Goal: Task Accomplishment & Management: Use online tool/utility

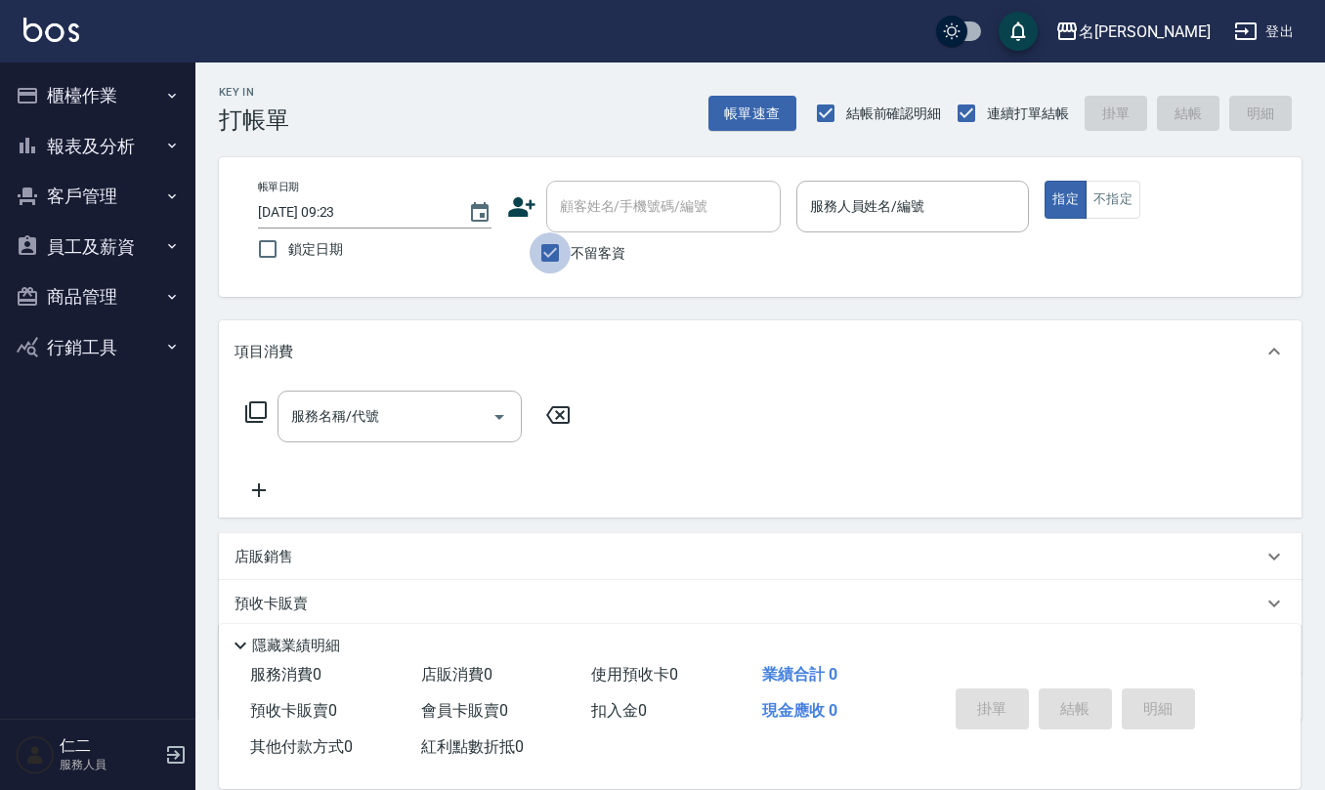
click at [551, 258] on input "不留客資" at bounding box center [549, 252] width 41 height 41
checkbox input "false"
click at [596, 185] on div "顧客姓名/手機號碼/編號" at bounding box center [663, 207] width 234 height 52
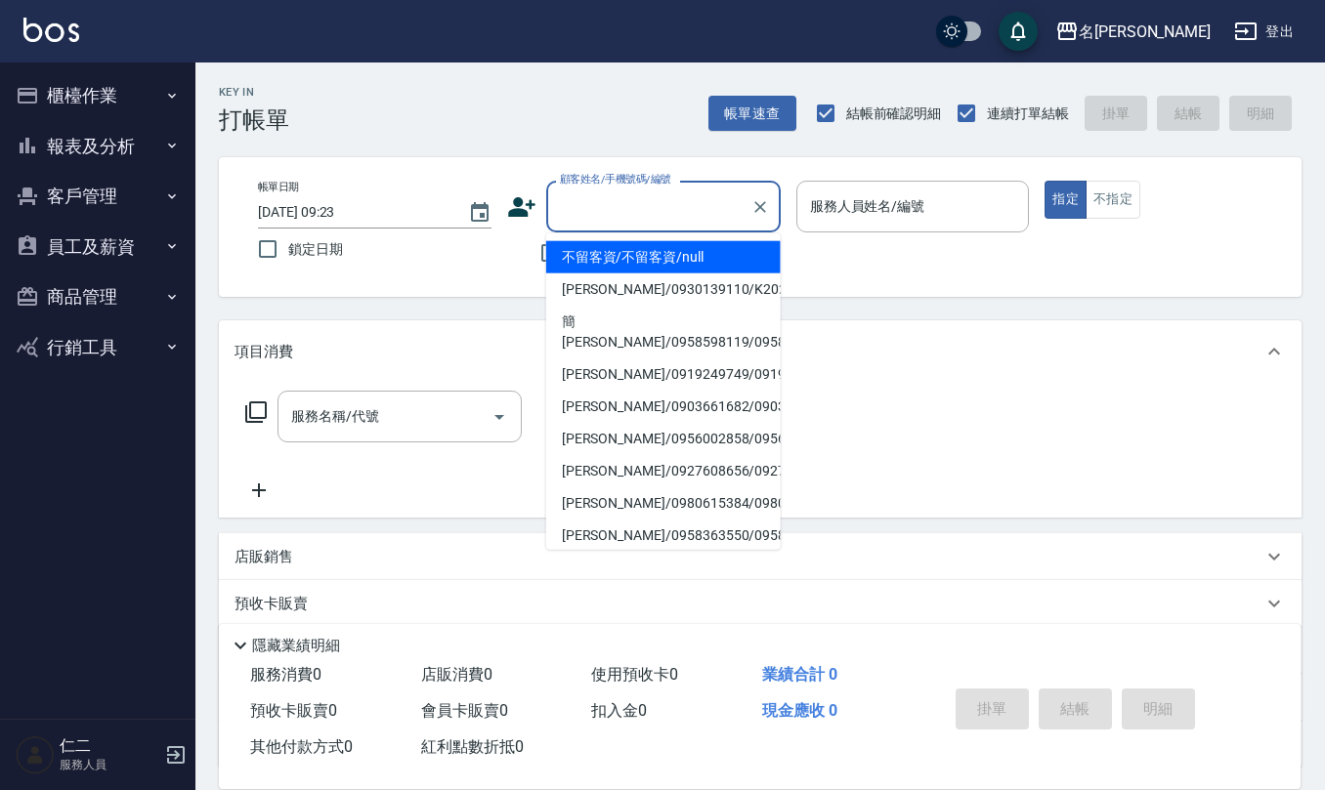
click at [588, 205] on input "顧客姓名/手機號碼/編號" at bounding box center [649, 207] width 188 height 34
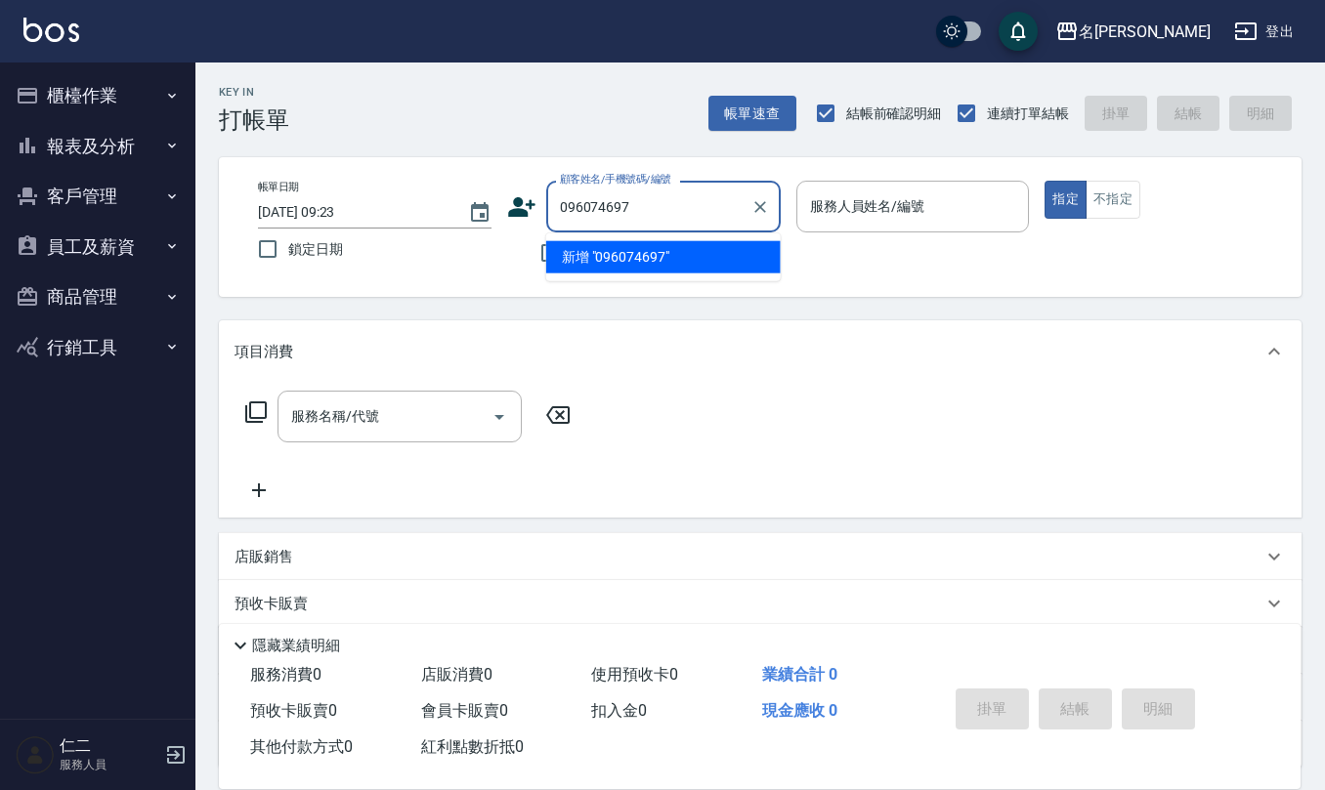
type input "0960746975"
drag, startPoint x: 635, startPoint y: 212, endPoint x: 547, endPoint y: 224, distance: 88.7
click at [547, 224] on div "0960746975 顧客姓名/手機號碼/編號" at bounding box center [663, 207] width 234 height 52
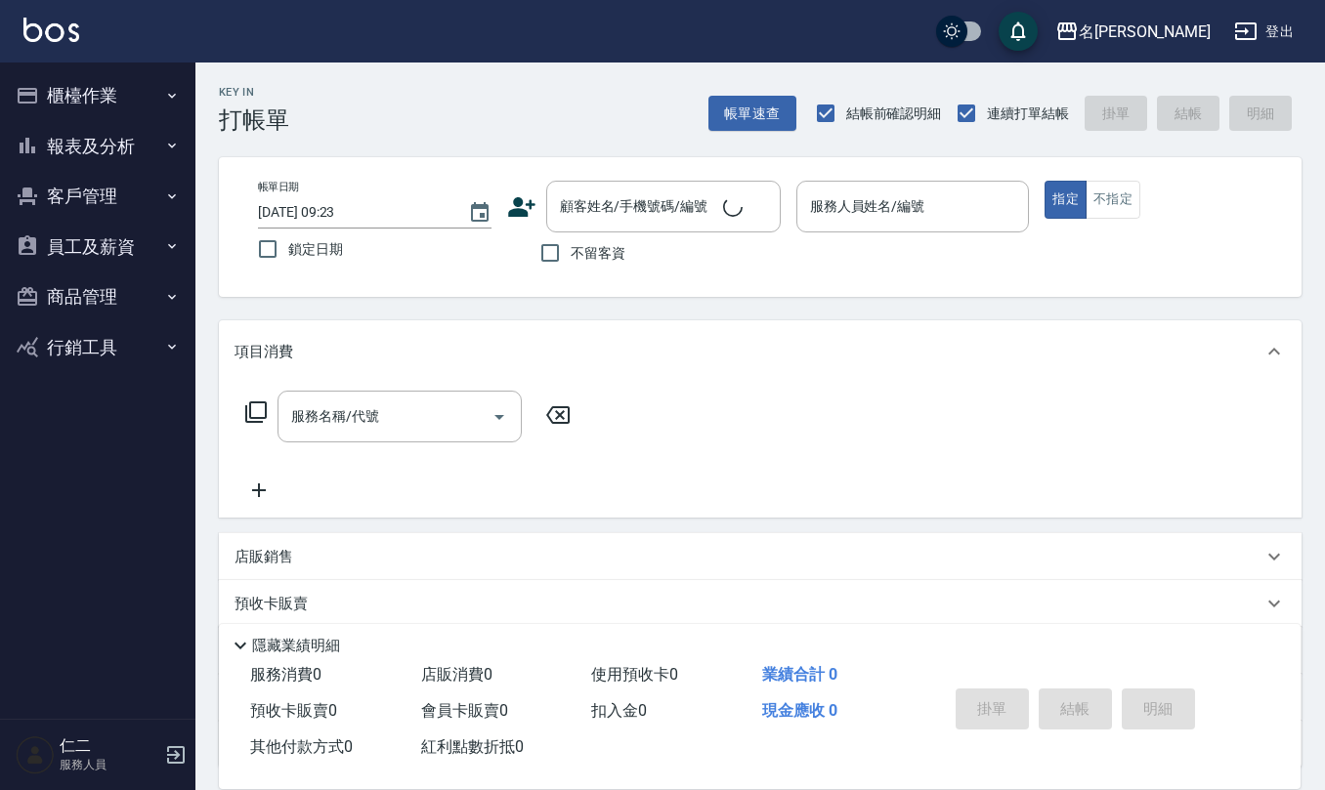
click at [522, 208] on icon at bounding box center [521, 206] width 29 height 29
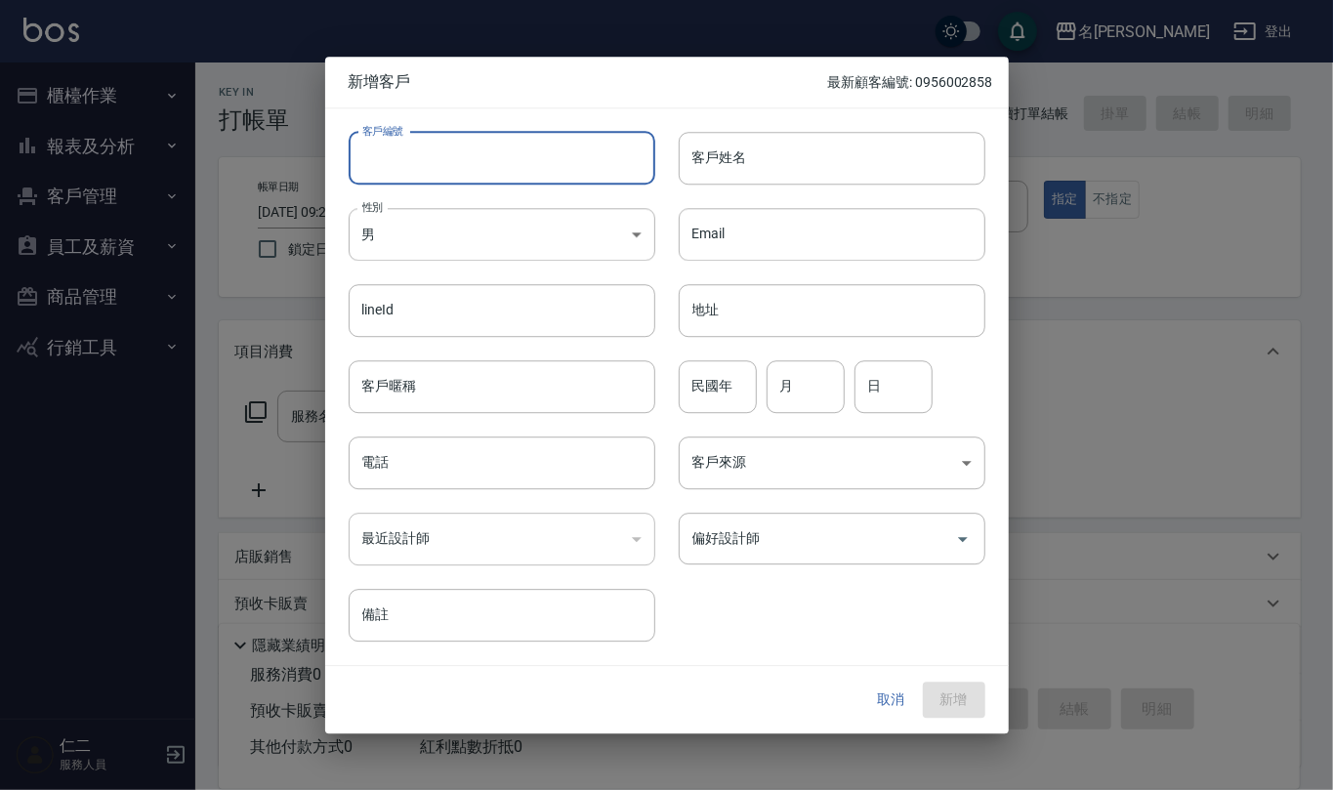
paste input "0960746975"
type input "0960746975"
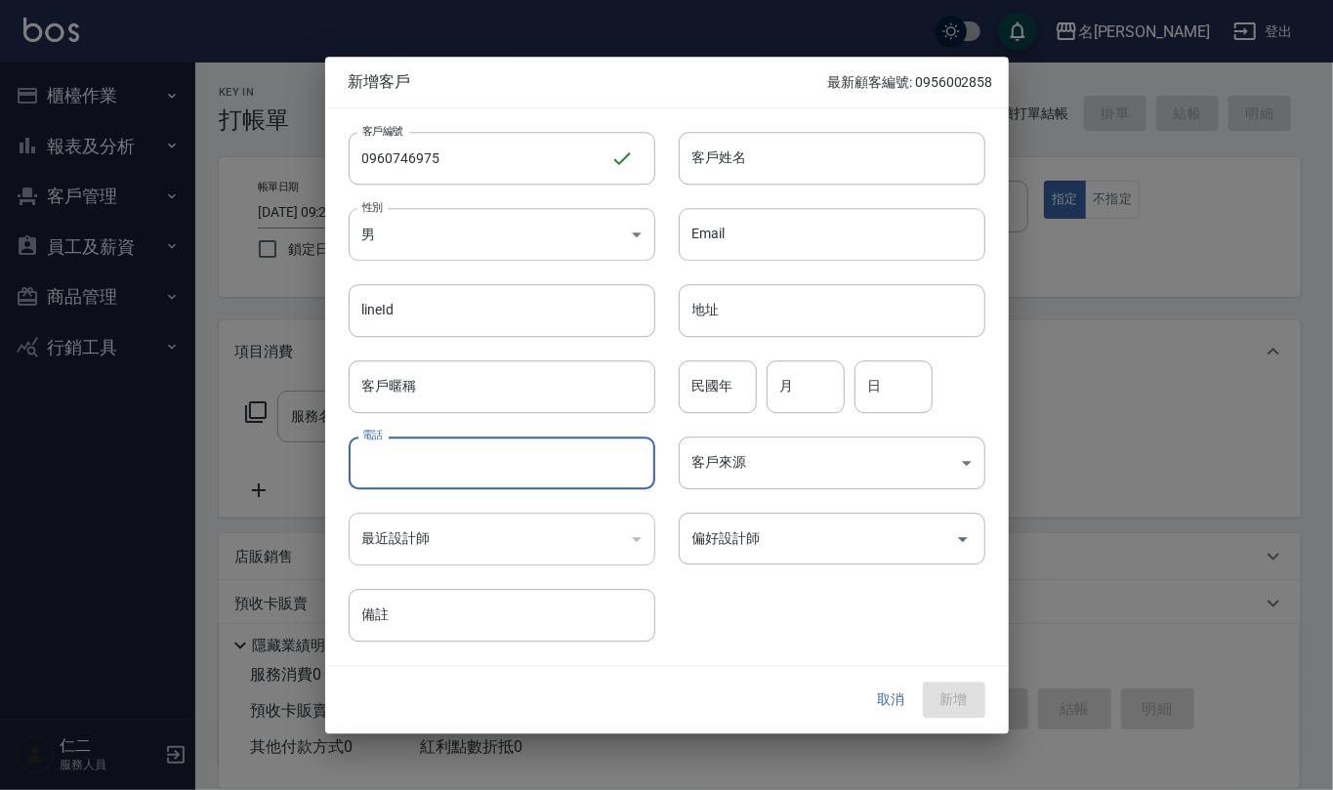
click at [540, 489] on input "電話" at bounding box center [502, 463] width 307 height 53
paste input "0960746975"
type input "0960746975"
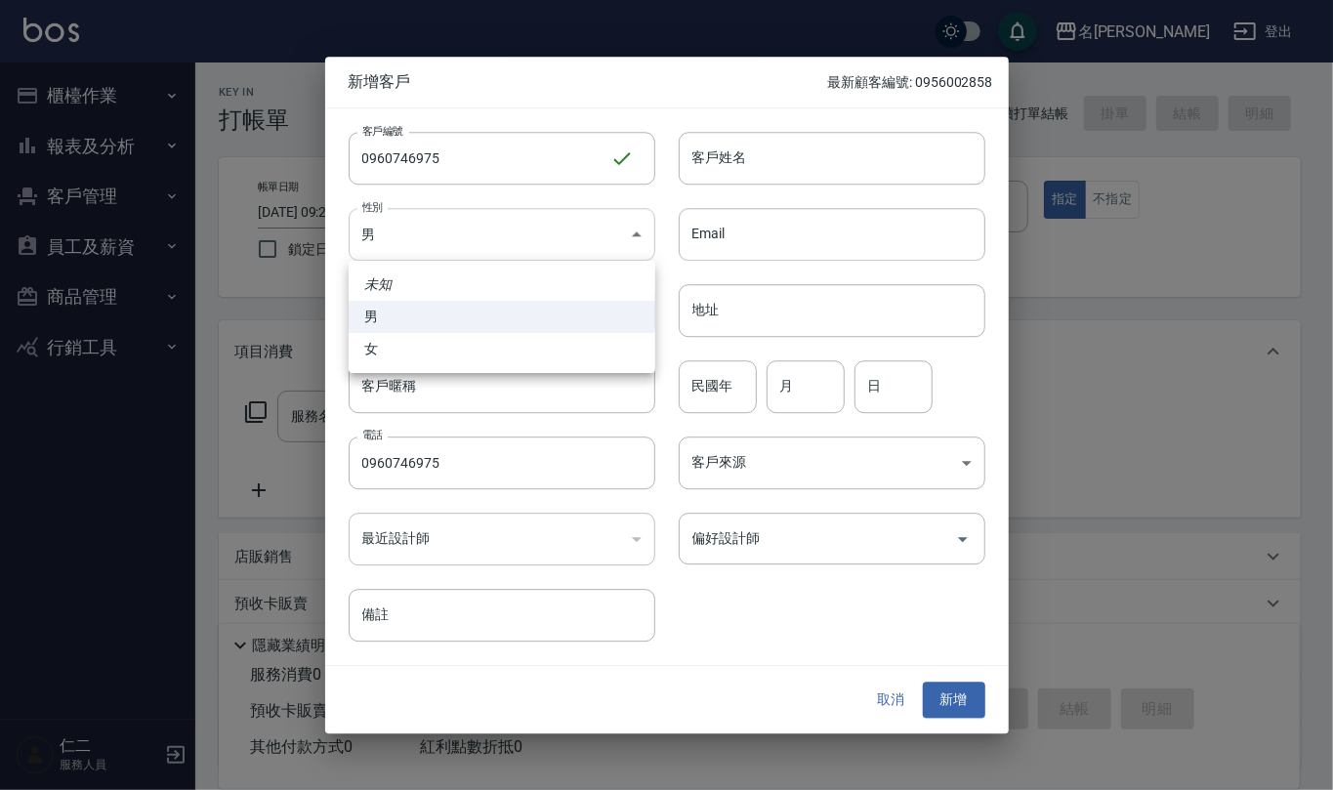
click at [629, 224] on body "名留仁二 登出 櫃檯作業 打帳單 帳單列表 現金收支登錄 材料自購登錄 每日結帳 排班表 報表及分析 報表目錄 店家區間累計表 店家日報表 互助日報表 互助月…" at bounding box center [666, 475] width 1333 height 951
click at [600, 356] on li "女" at bounding box center [502, 349] width 307 height 32
type input "[DEMOGRAPHIC_DATA]"
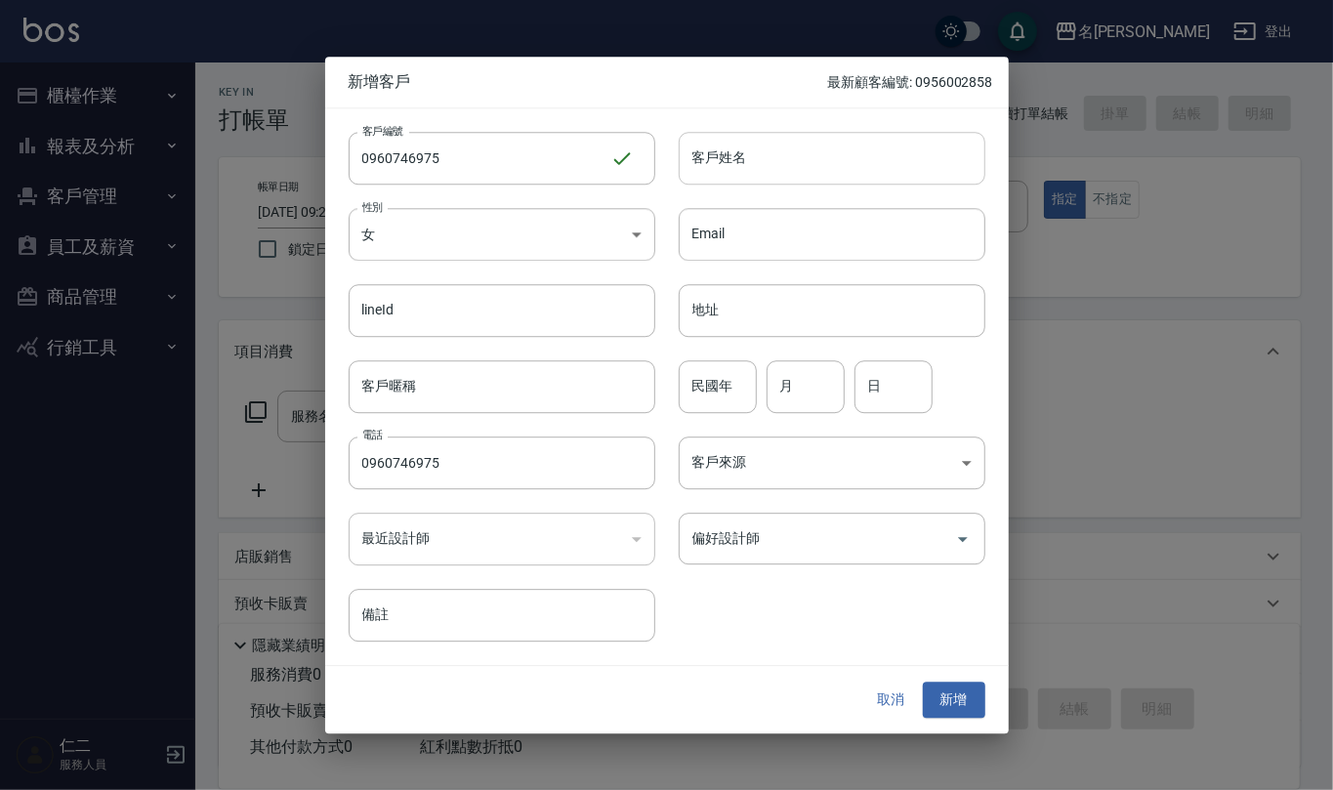
click at [790, 148] on input "客戶姓名" at bounding box center [832, 158] width 307 height 53
type input "x"
type input "[PERSON_NAME]"
click at [739, 408] on input "民國年" at bounding box center [718, 386] width 78 height 53
type input "81"
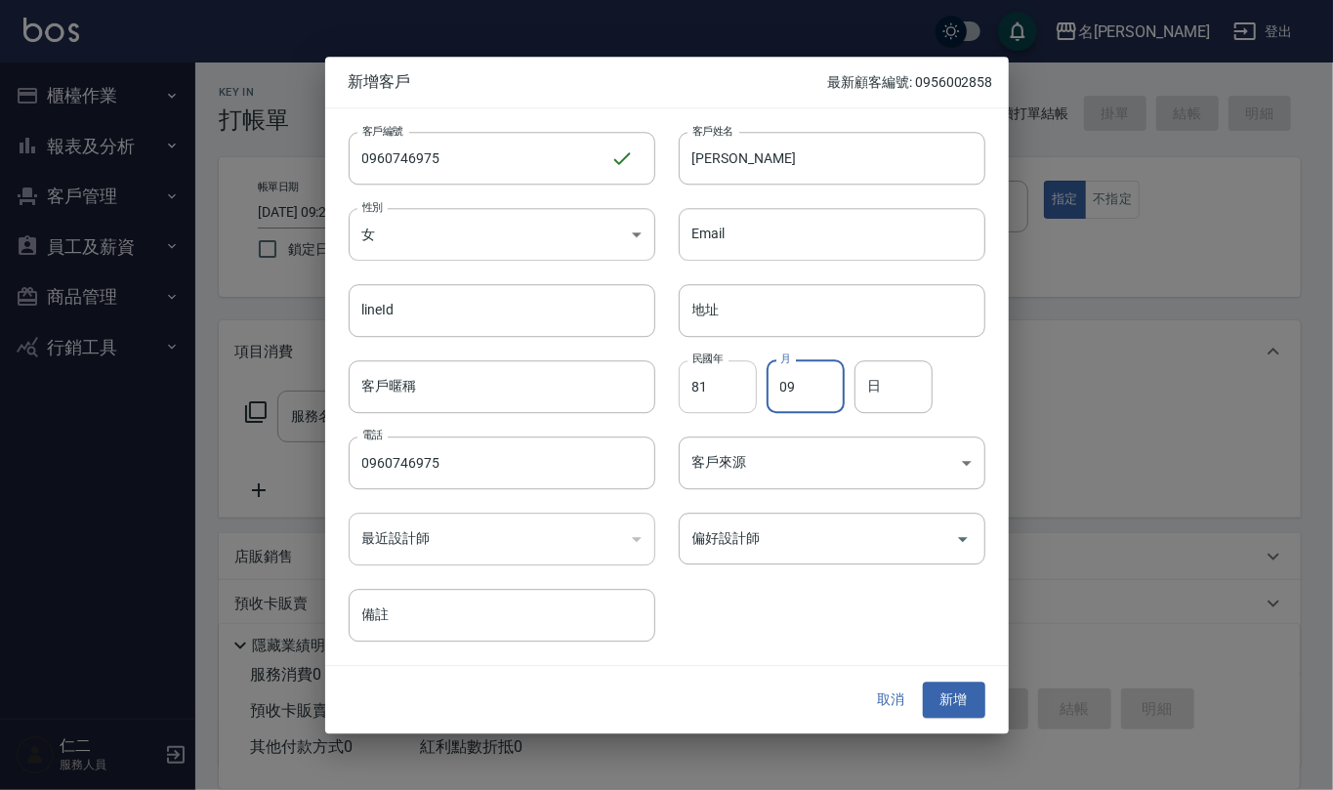
type input "09"
type input "04"
click at [807, 570] on div "客戶編號 0960746975 ​ 客戶編號 客戶姓名 [PERSON_NAME] 客戶姓名 性別 女 [DEMOGRAPHIC_DATA] 性別 Email…" at bounding box center [655, 375] width 660 height 534
click at [810, 543] on input "偏好設計師" at bounding box center [818, 539] width 260 height 34
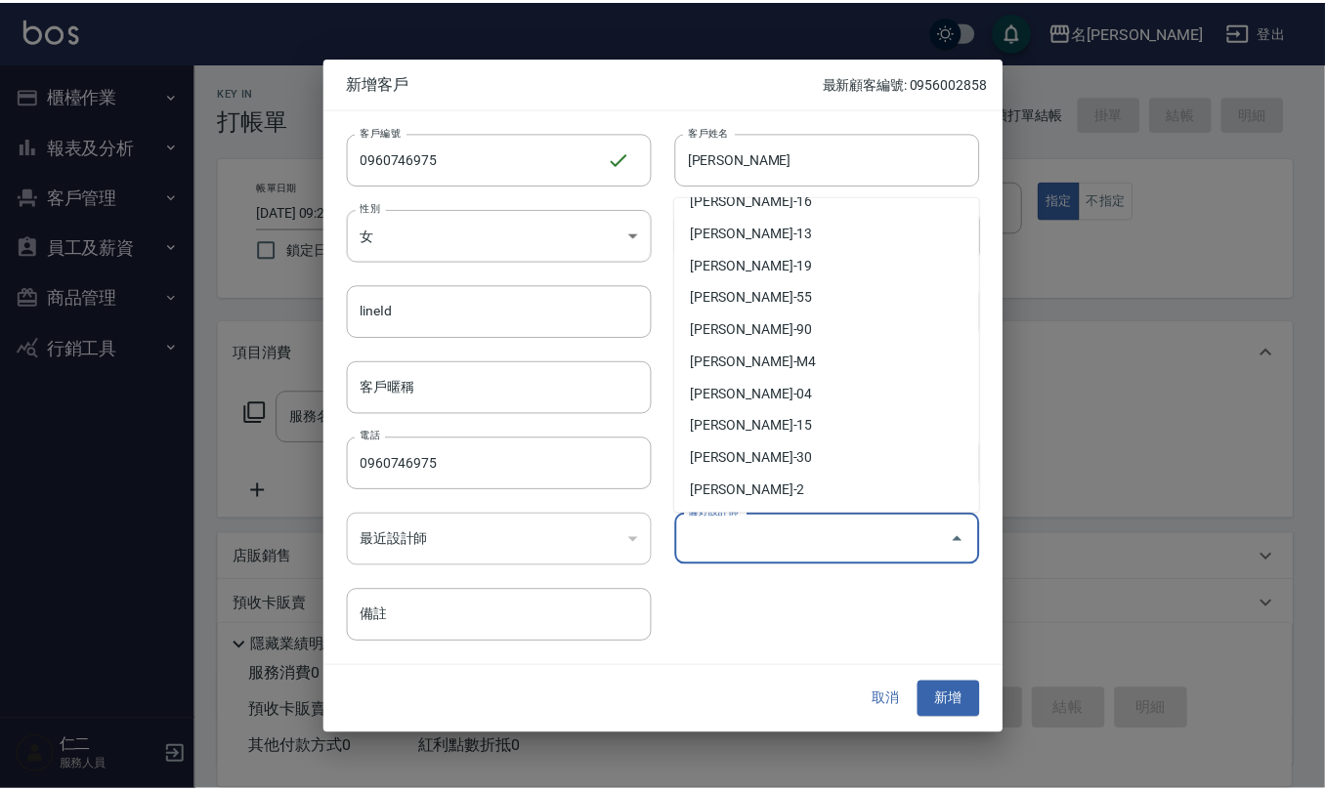
scroll to position [567, 0]
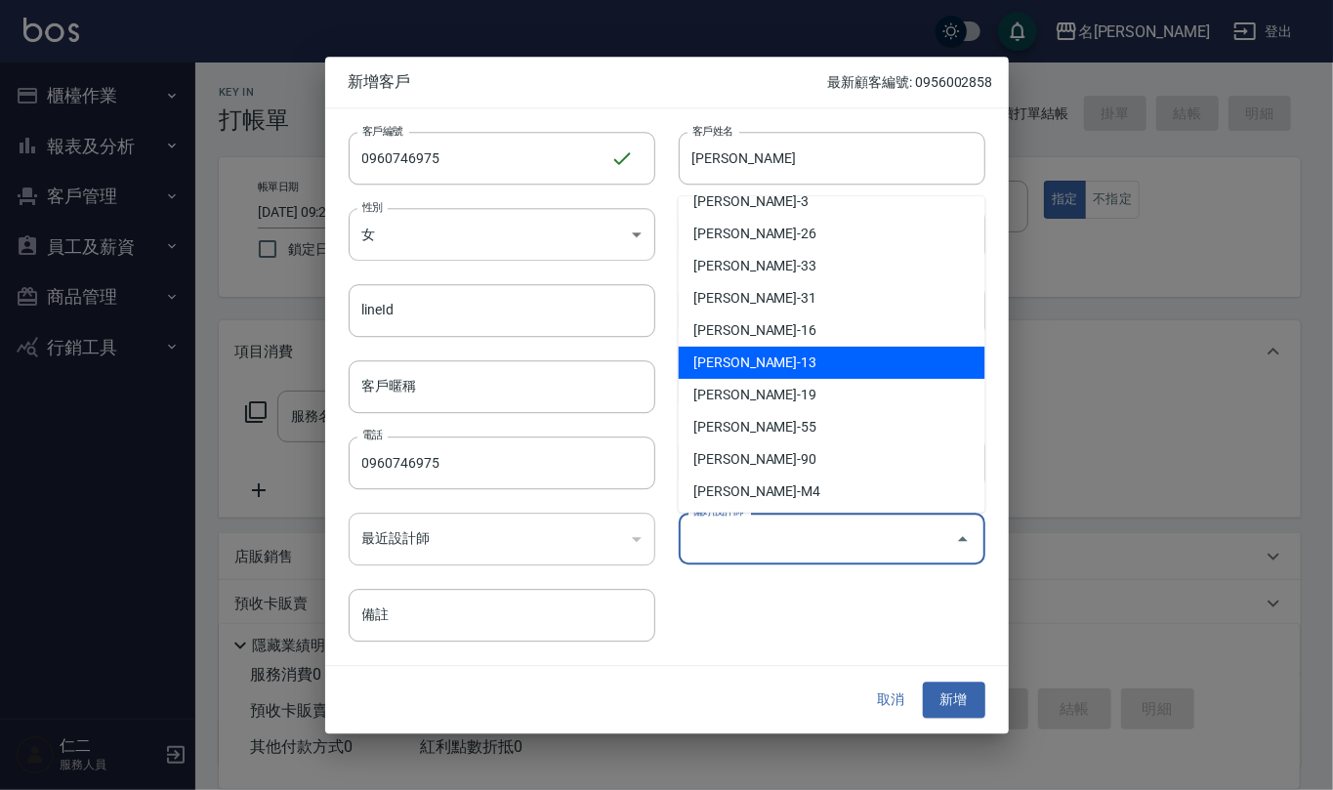
click at [828, 361] on li "[PERSON_NAME]-13" at bounding box center [832, 363] width 307 height 32
type input "[PERSON_NAME]"
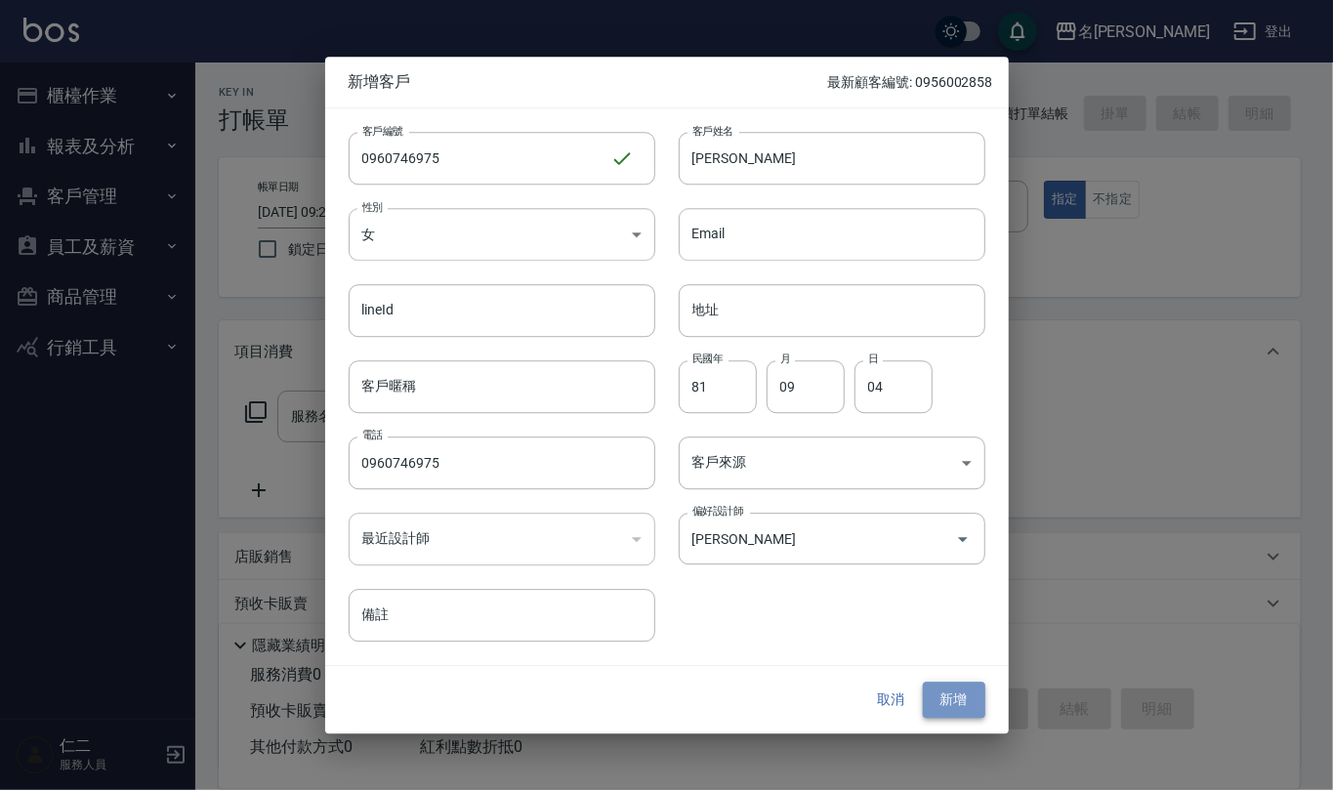
click at [977, 699] on button "新增" at bounding box center [954, 701] width 63 height 36
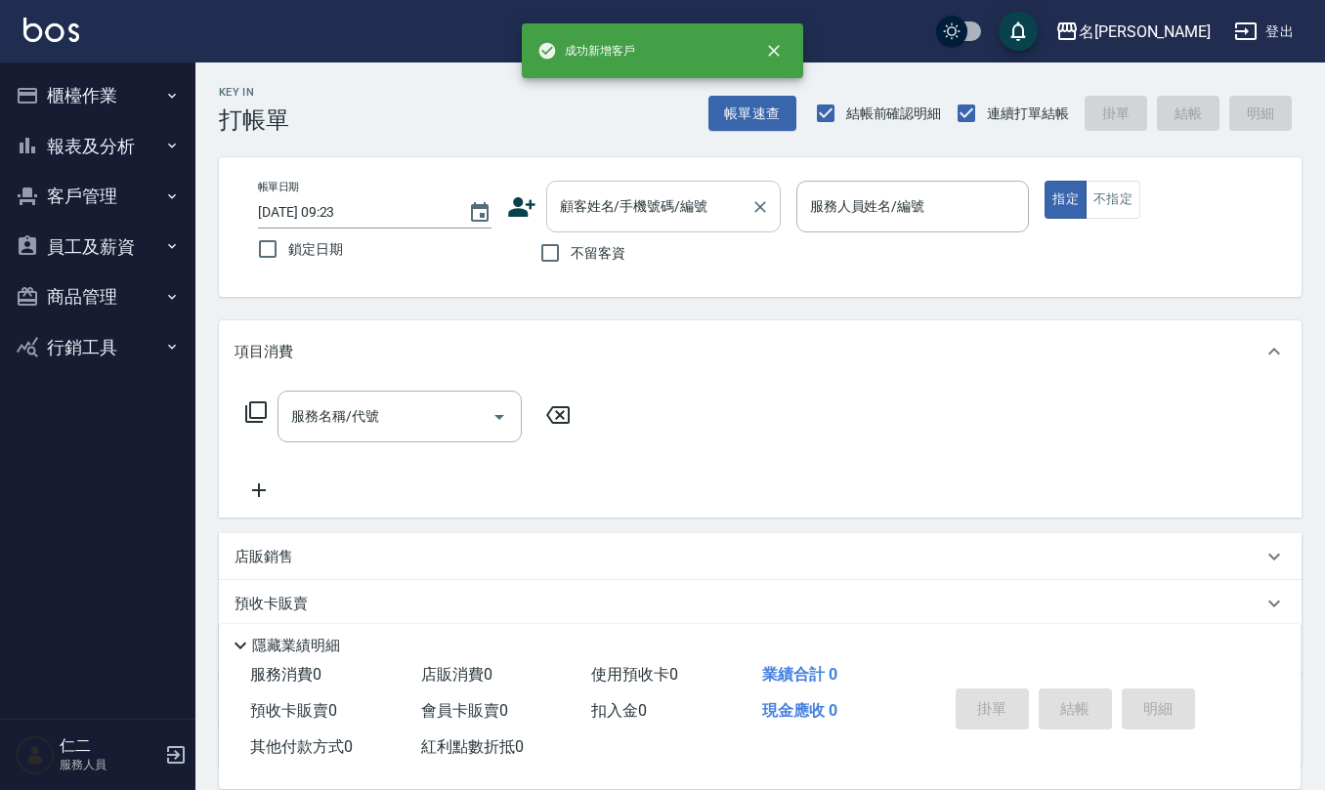
click at [623, 223] on input "顧客姓名/手機號碼/編號" at bounding box center [649, 207] width 188 height 34
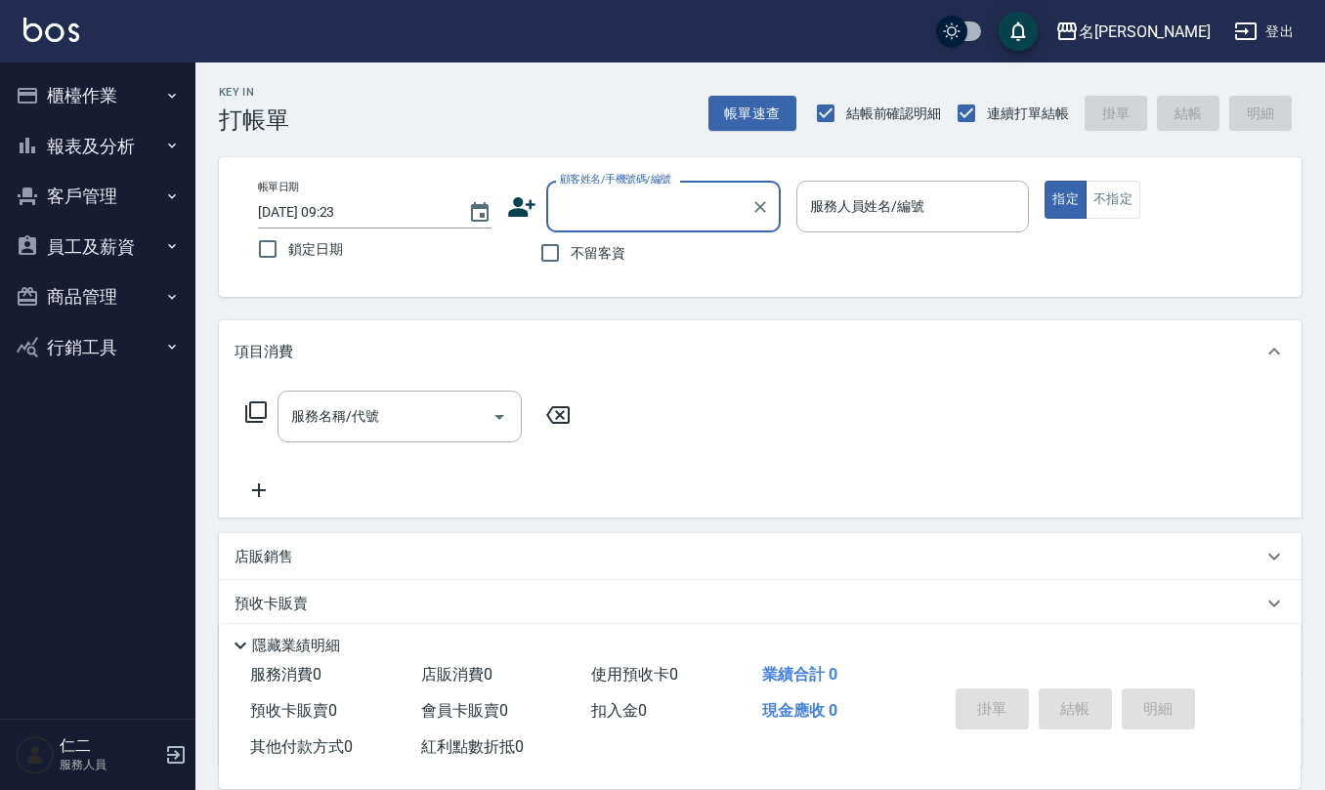
paste input "0960746975"
type input "[PERSON_NAME]/0960746975/0960746975"
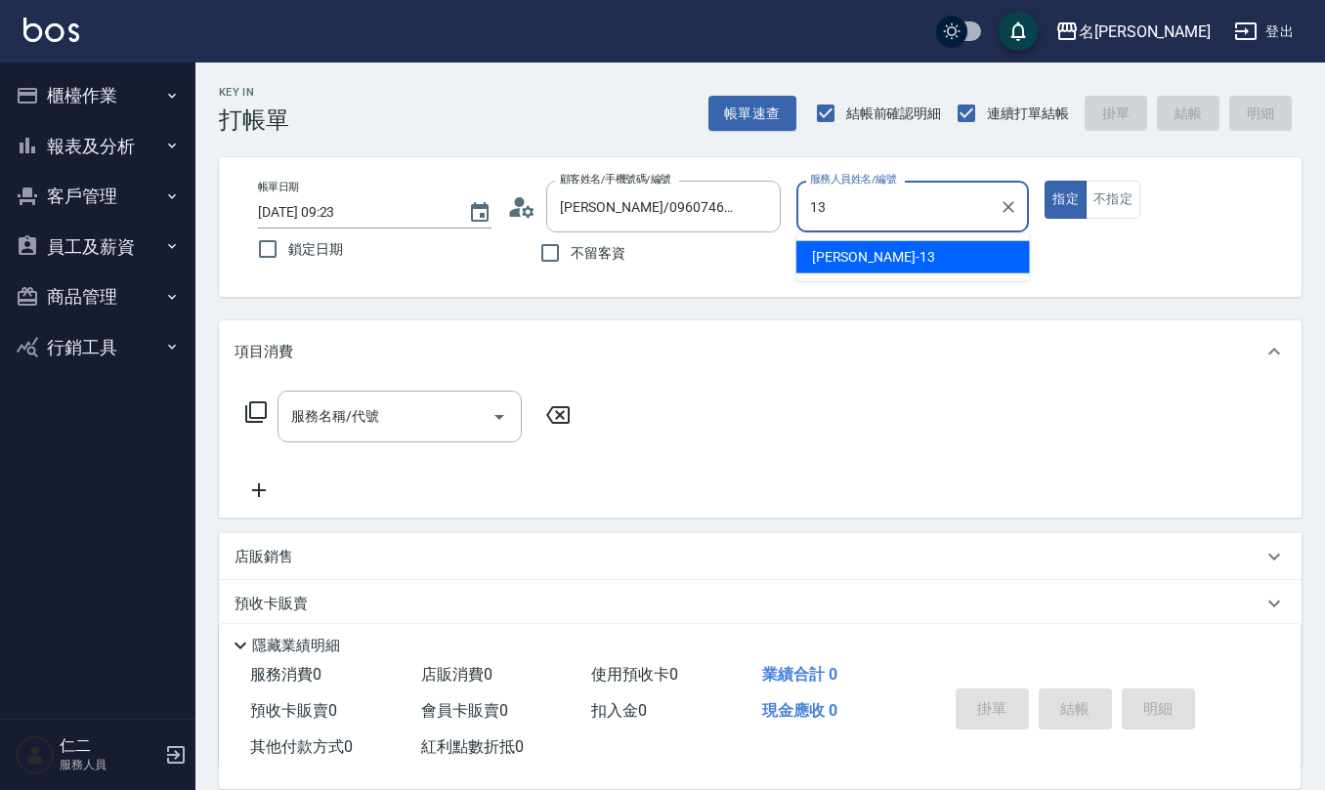
type input "[PERSON_NAME]-13"
type button "true"
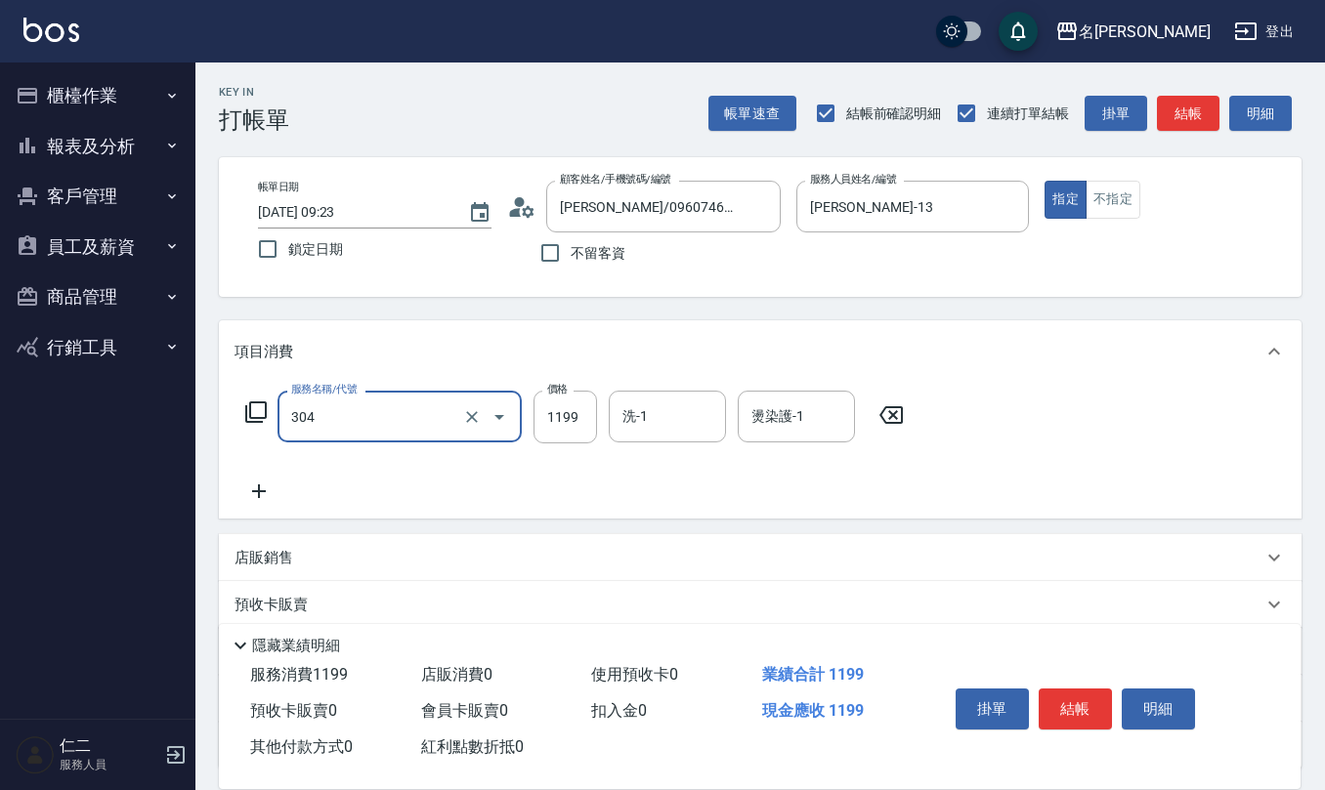
type input "離子燙(特價)(304)"
type input "1299"
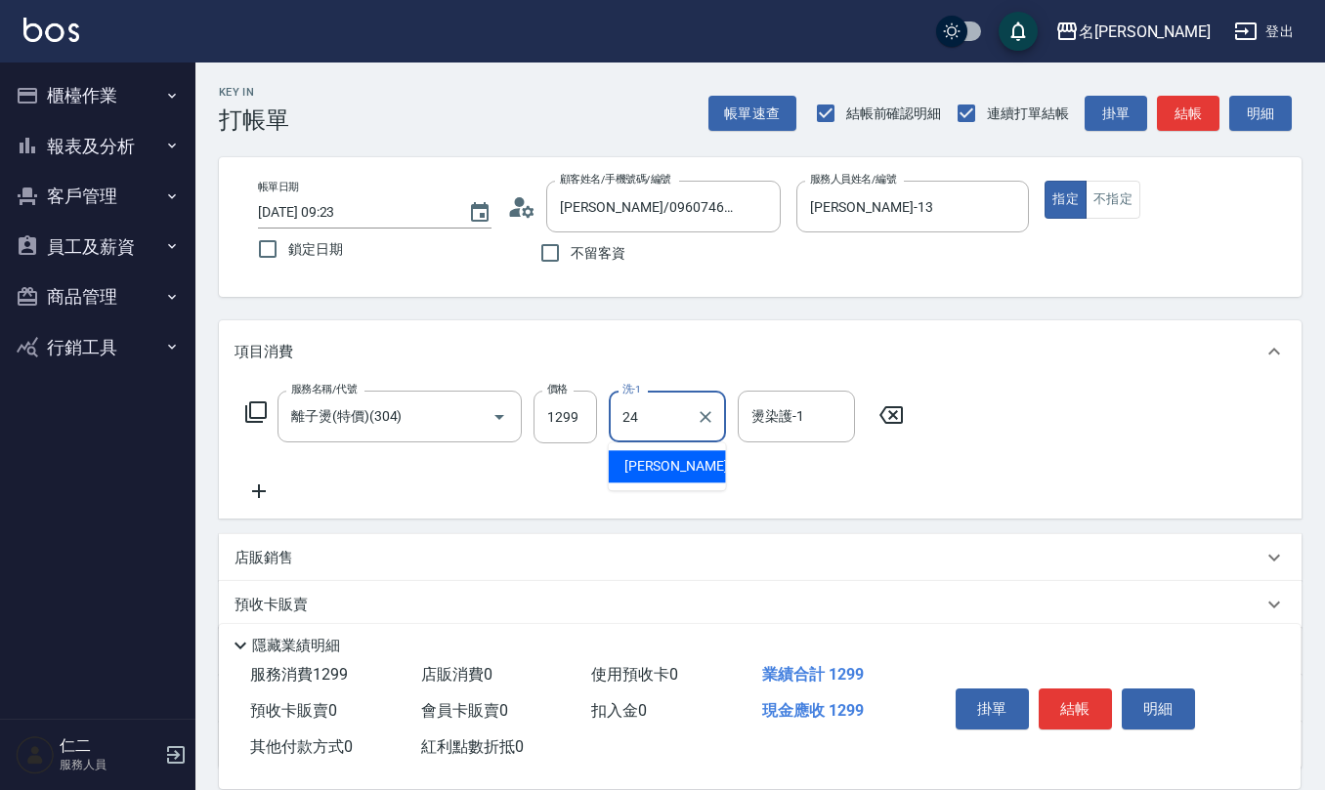
type input "[PERSON_NAME]-24"
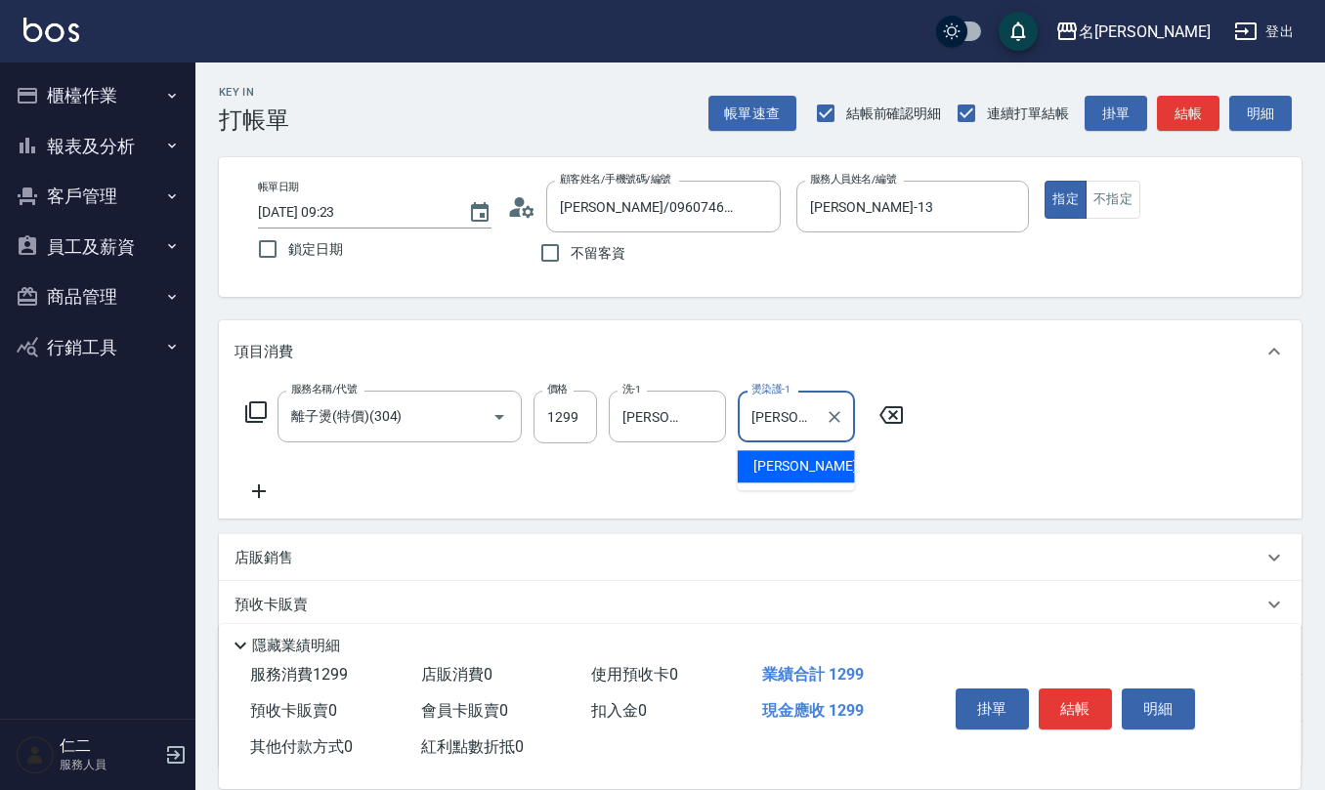
type input "[PERSON_NAME]-24"
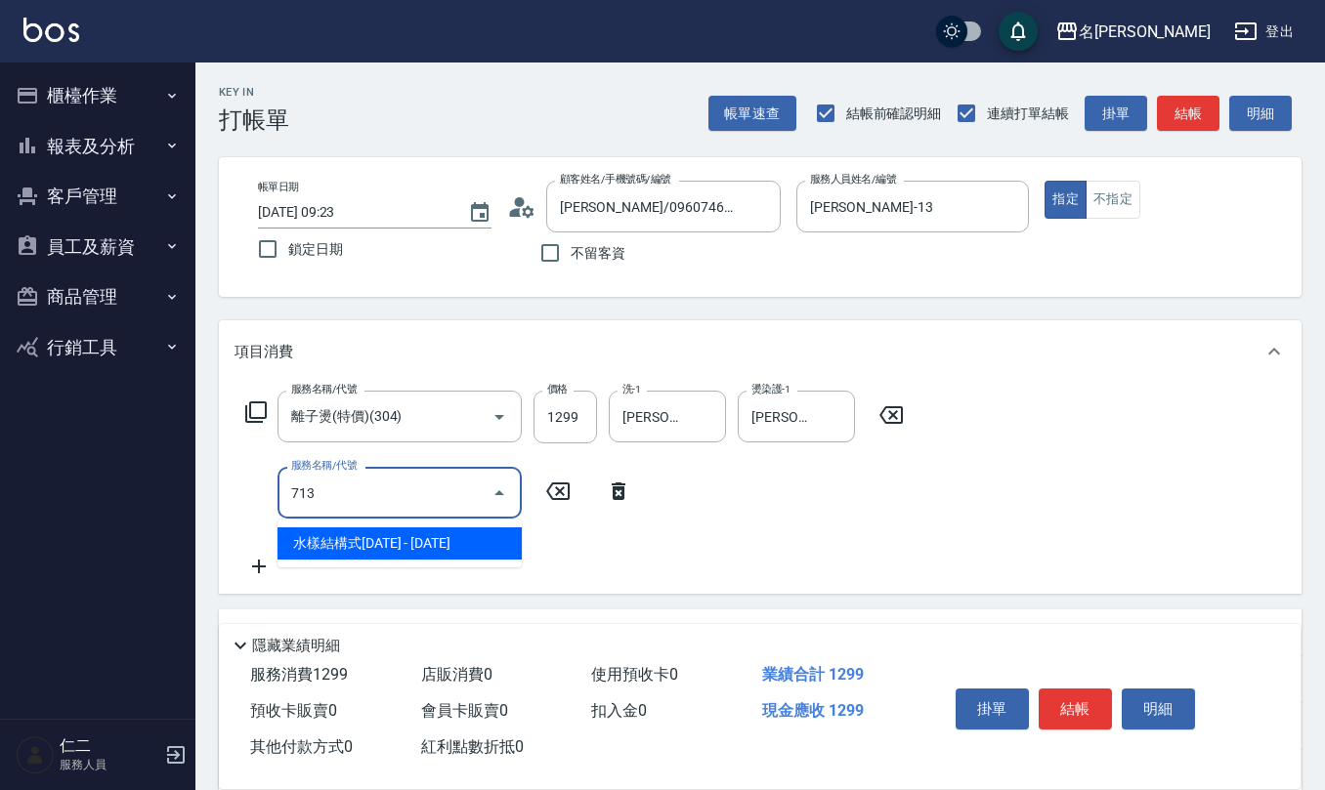
type input "水樣結構式1200(713)"
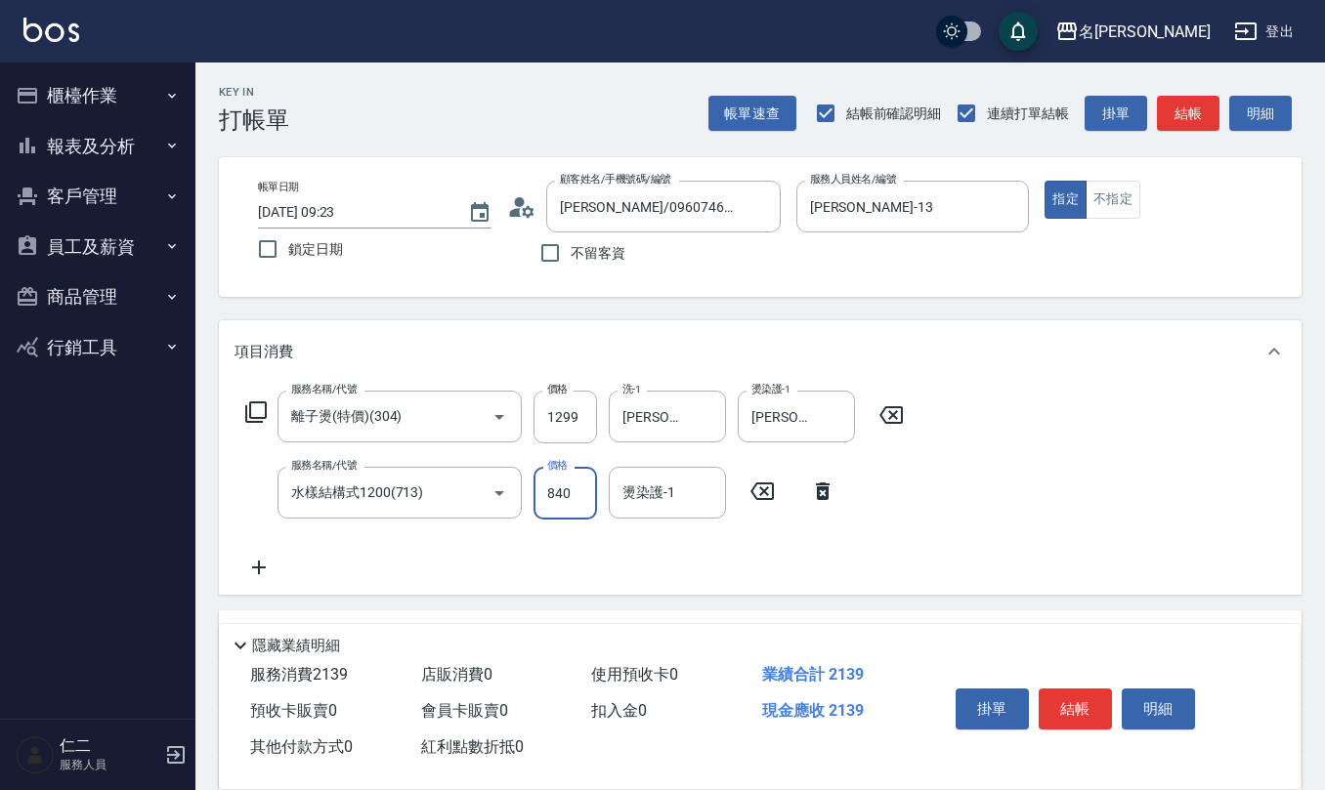
type input "840"
type input "[PERSON_NAME]-24"
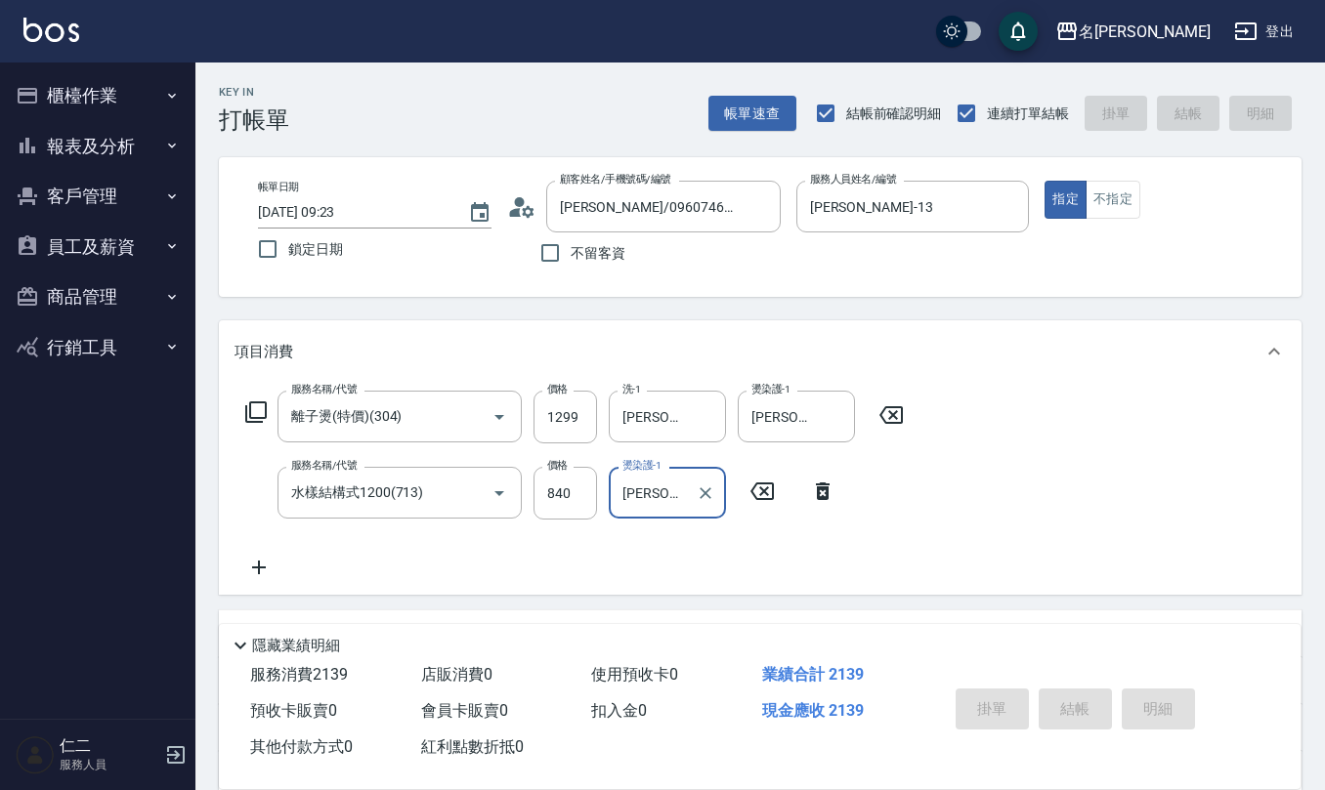
type input "[DATE] 11:34"
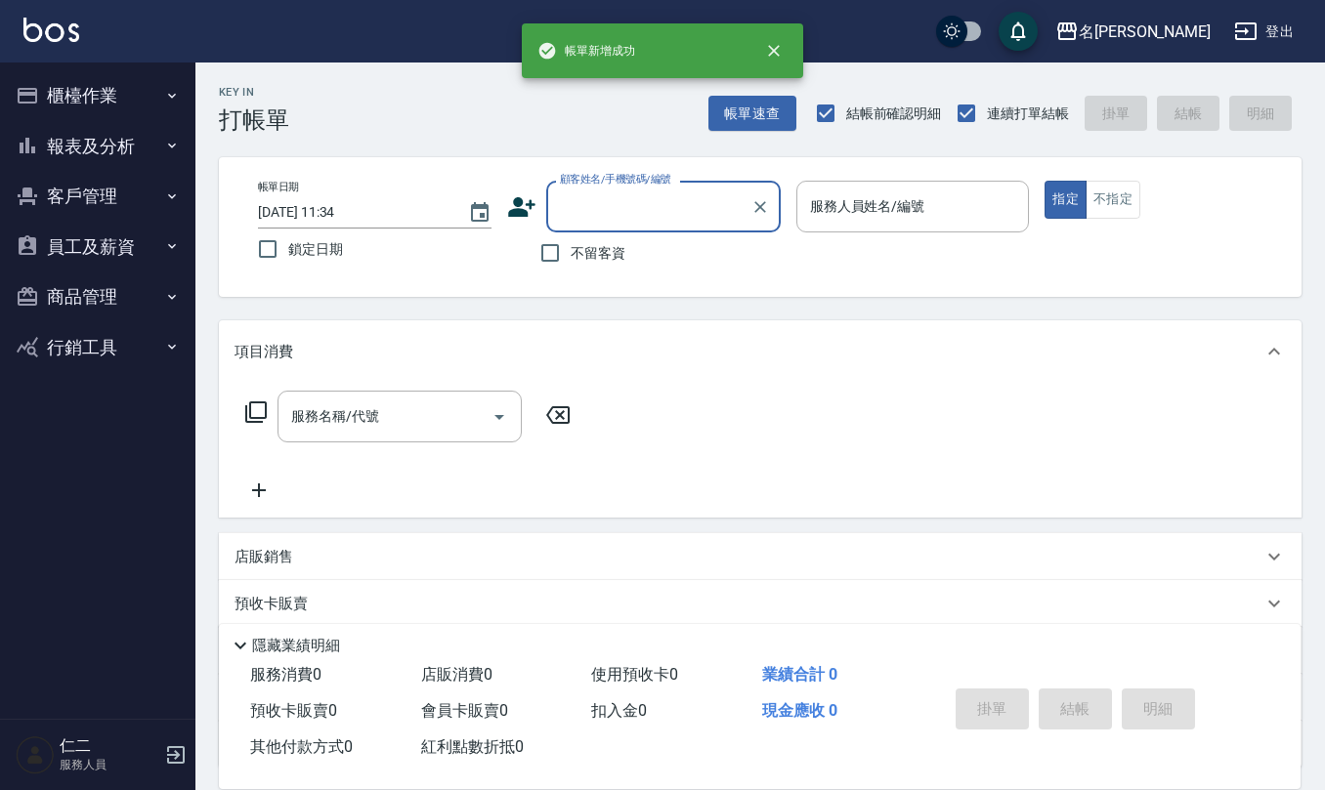
scroll to position [0, 0]
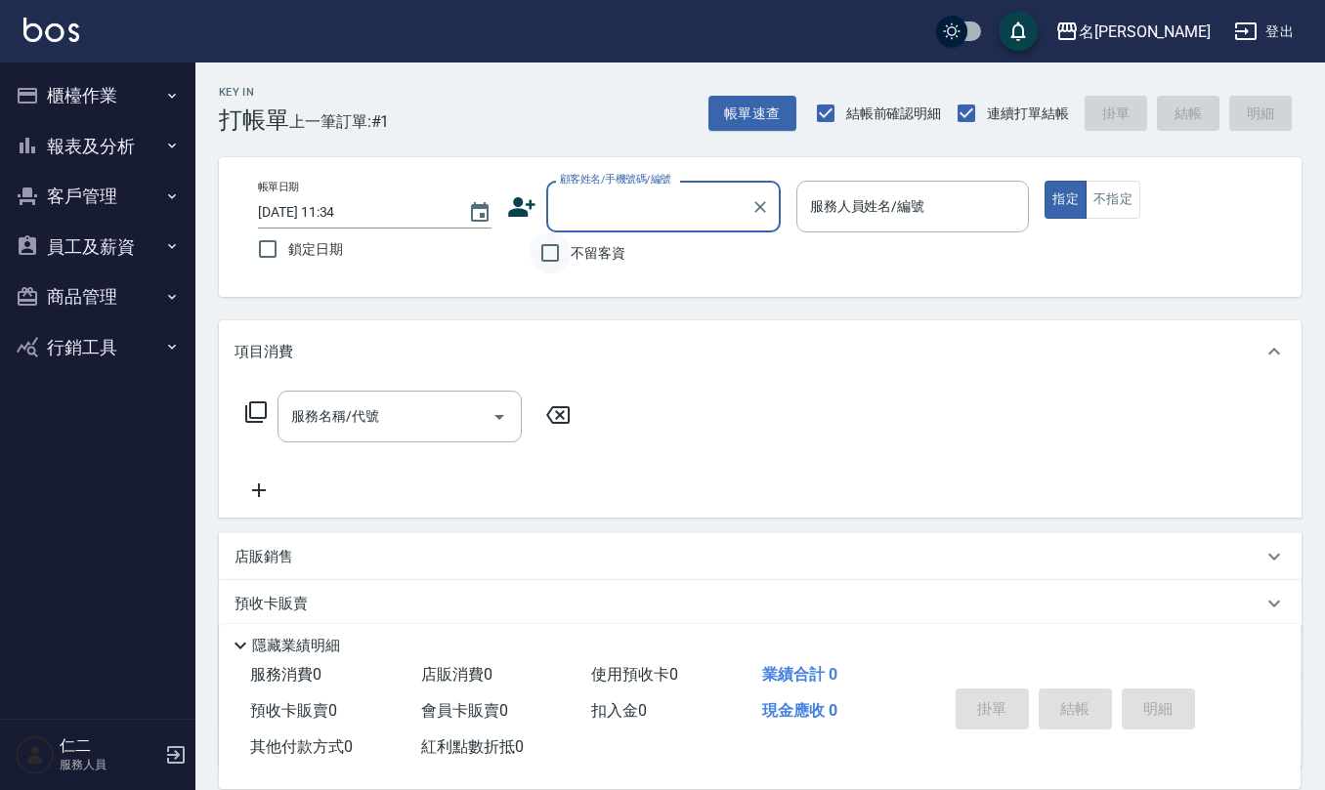
click at [561, 243] on input "不留客資" at bounding box center [549, 252] width 41 height 41
checkbox input "true"
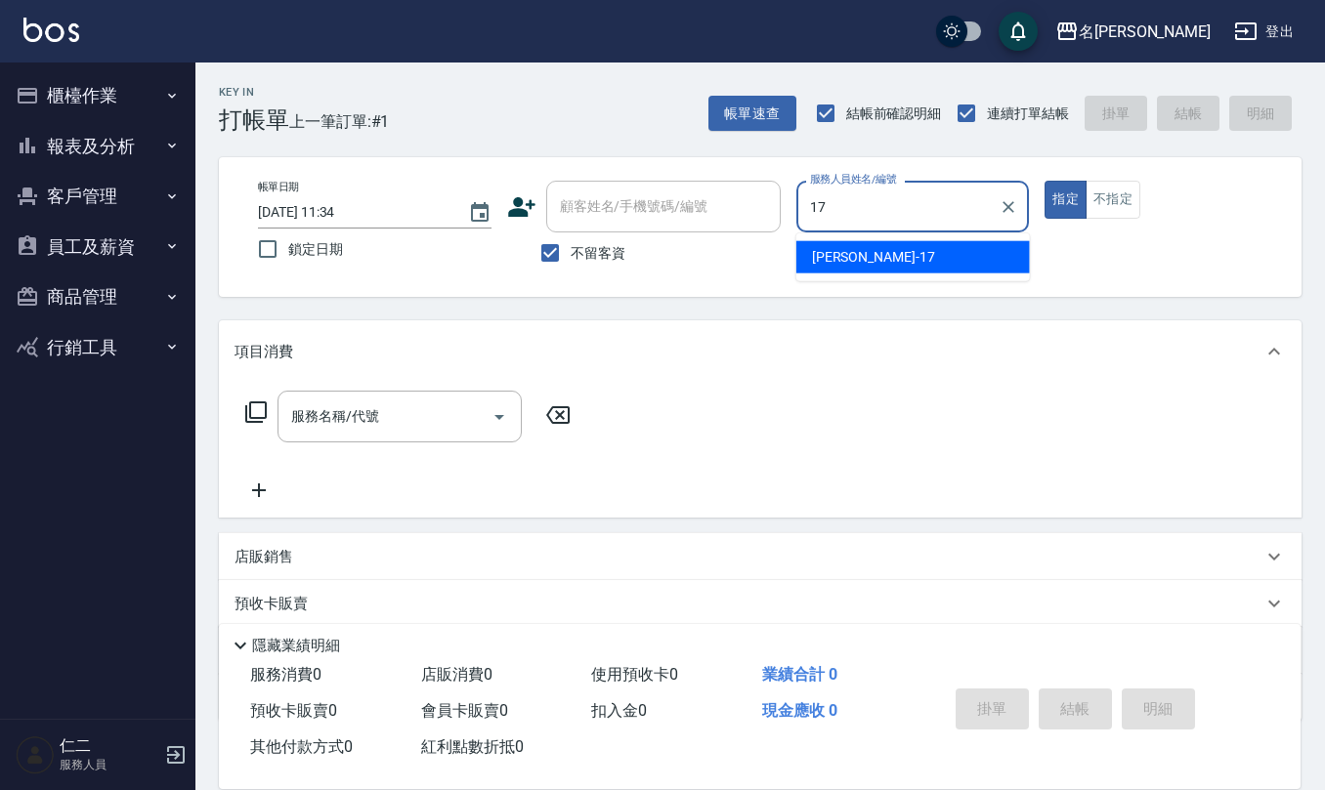
type input "[PERSON_NAME]-17"
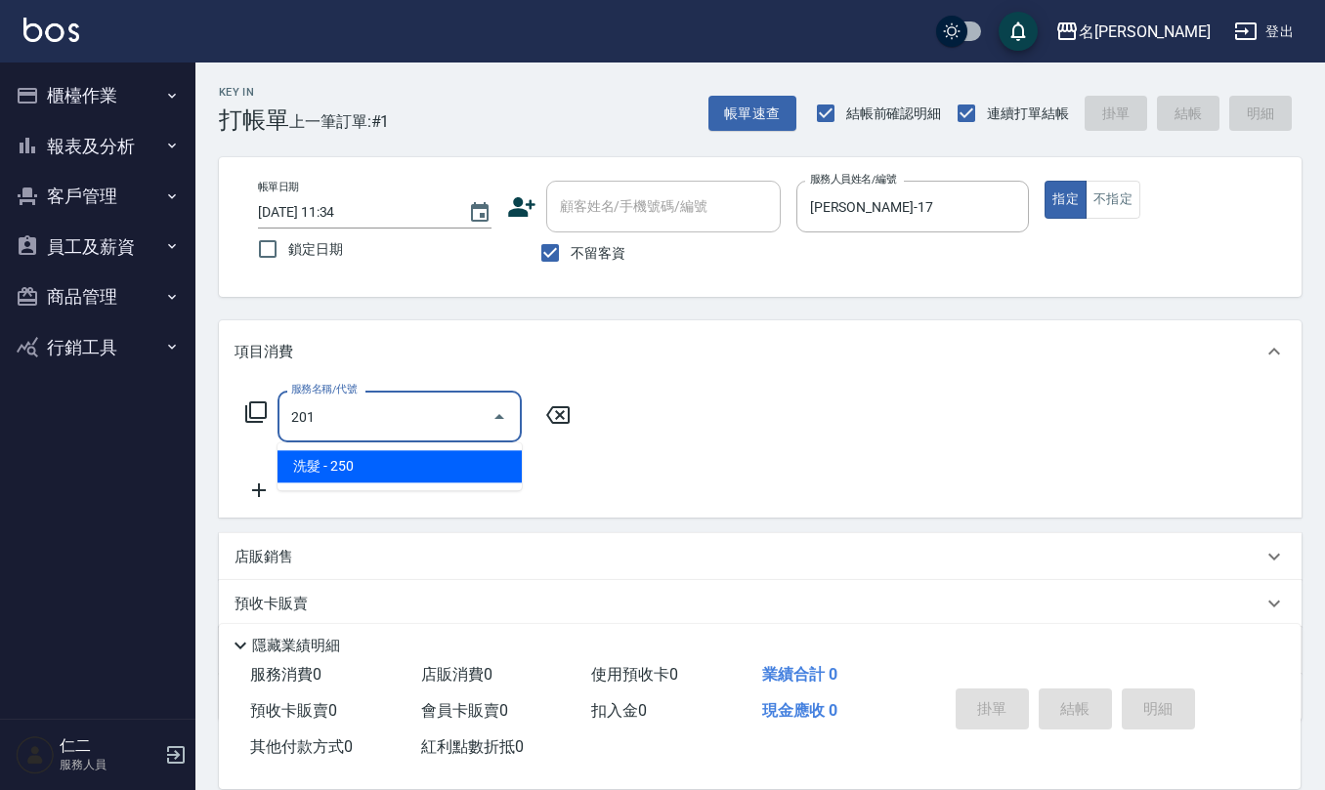
type input "洗髮(201)"
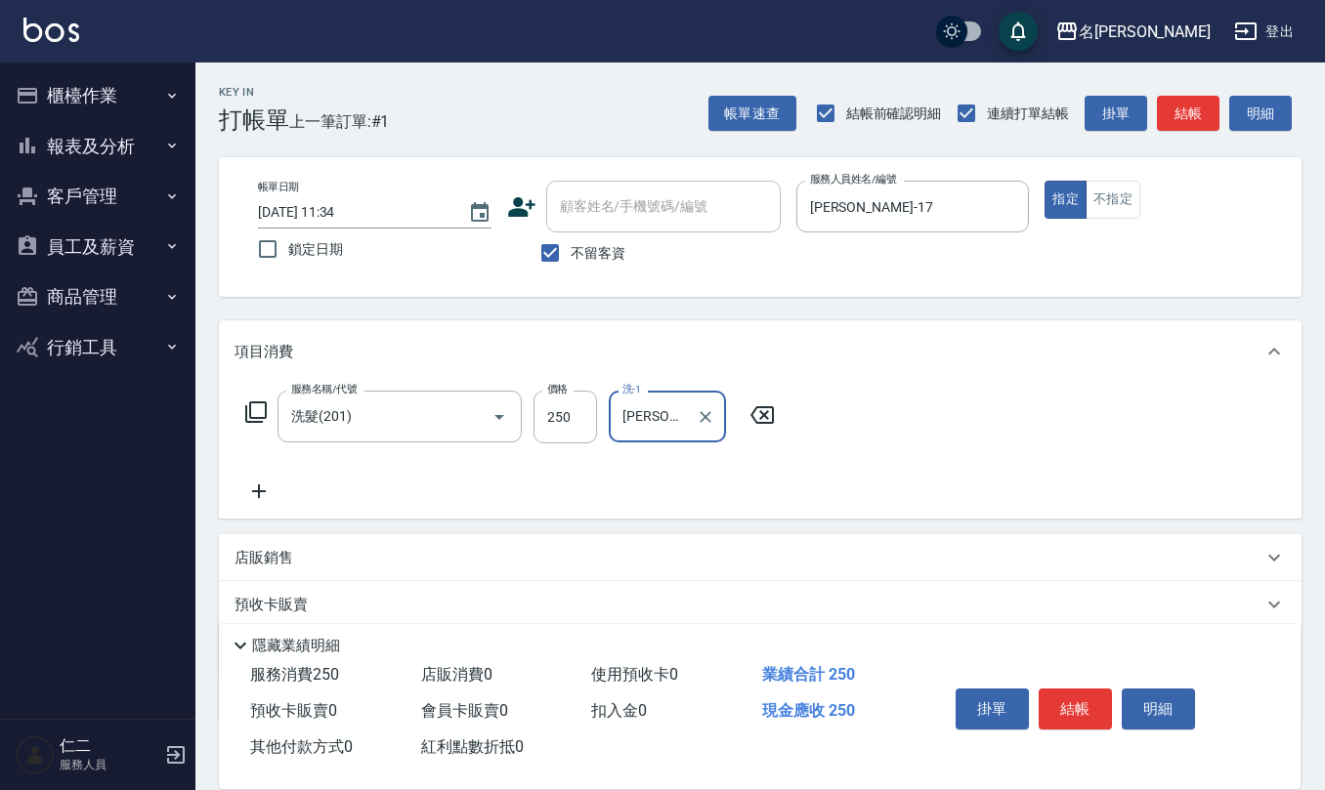
type input "[PERSON_NAME]橙-11"
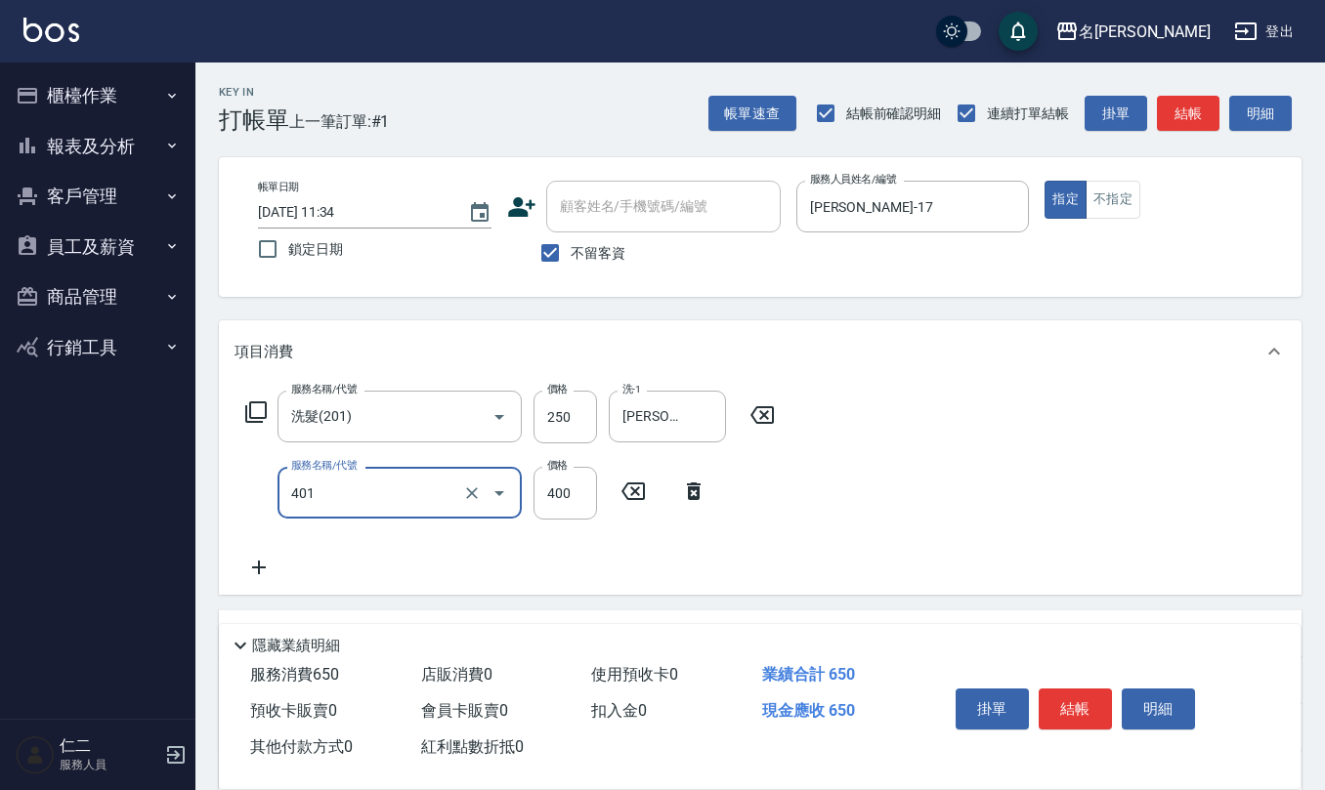
type input "剪髮(401)"
type input "100"
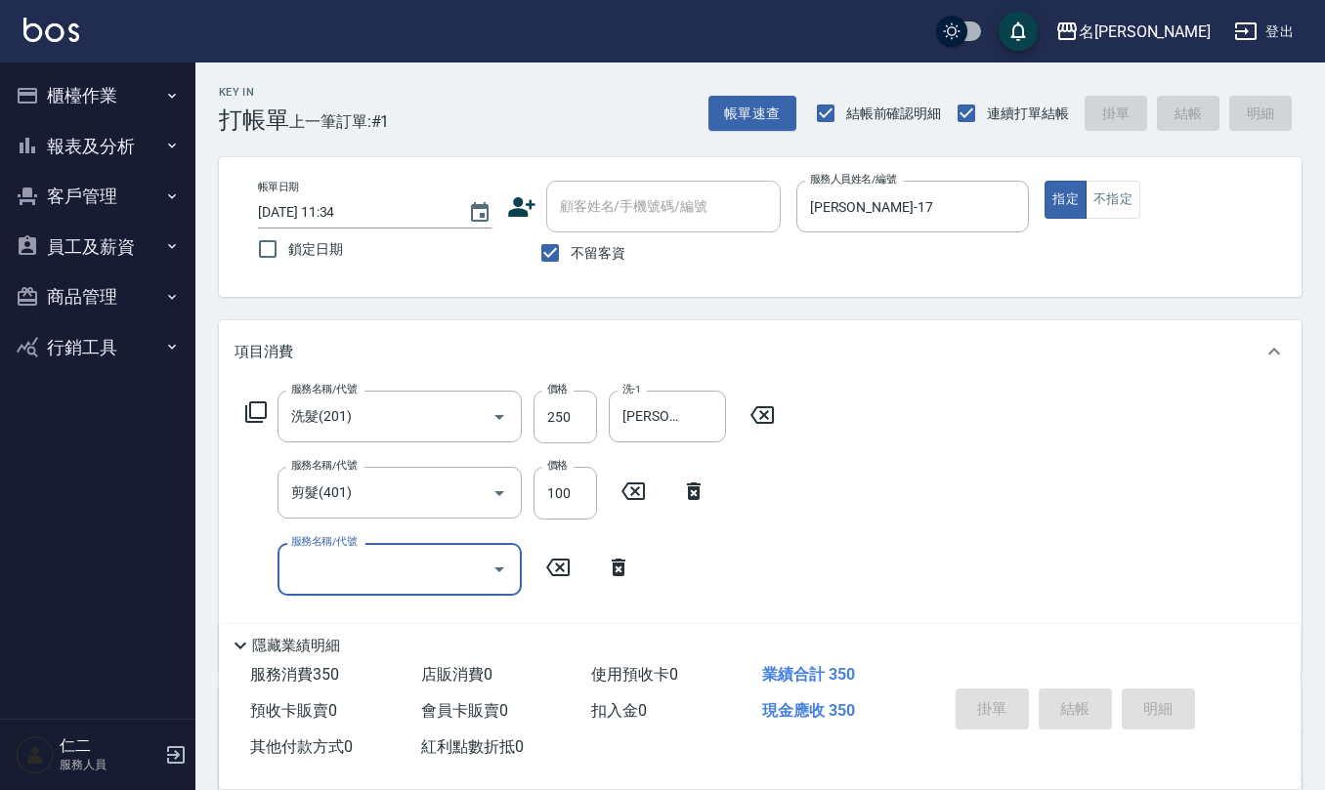
type input "[DATE] 11:35"
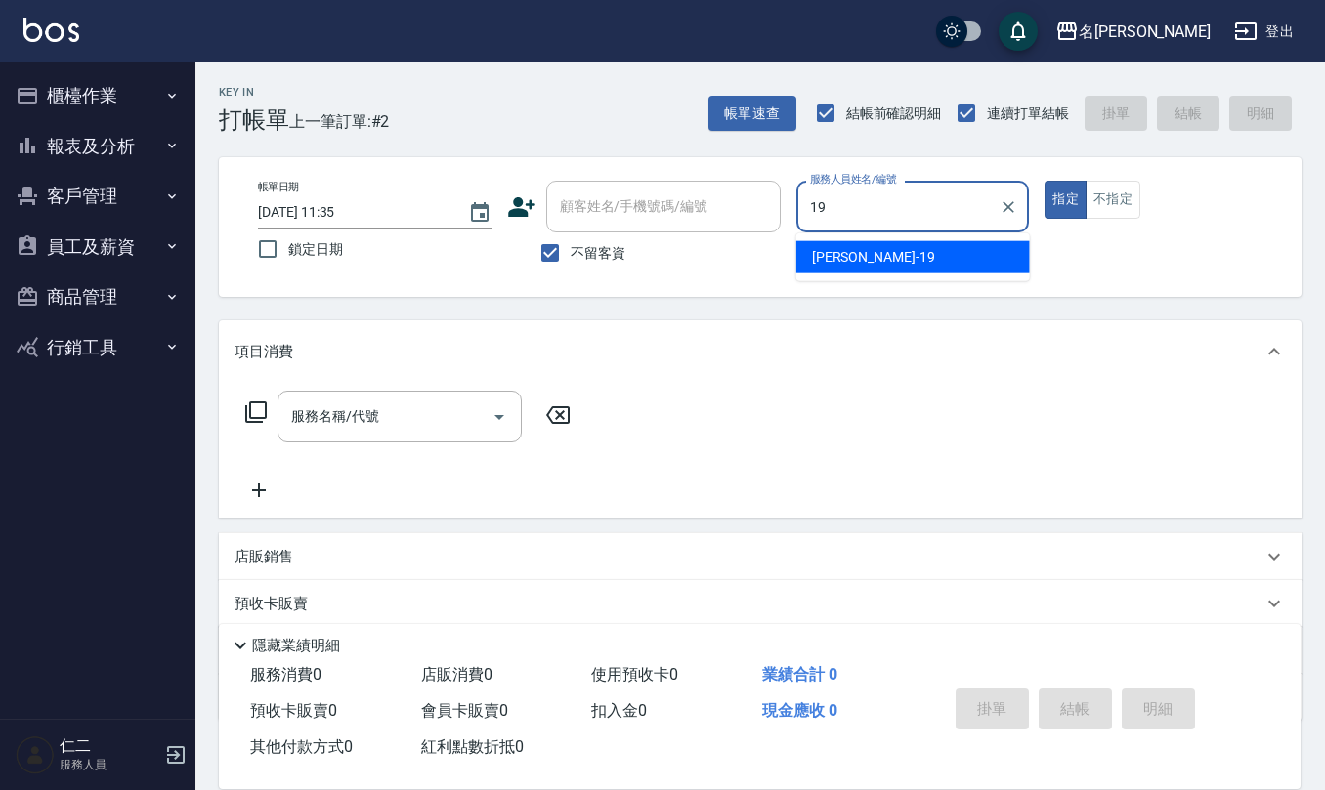
type input "[PERSON_NAME]-19"
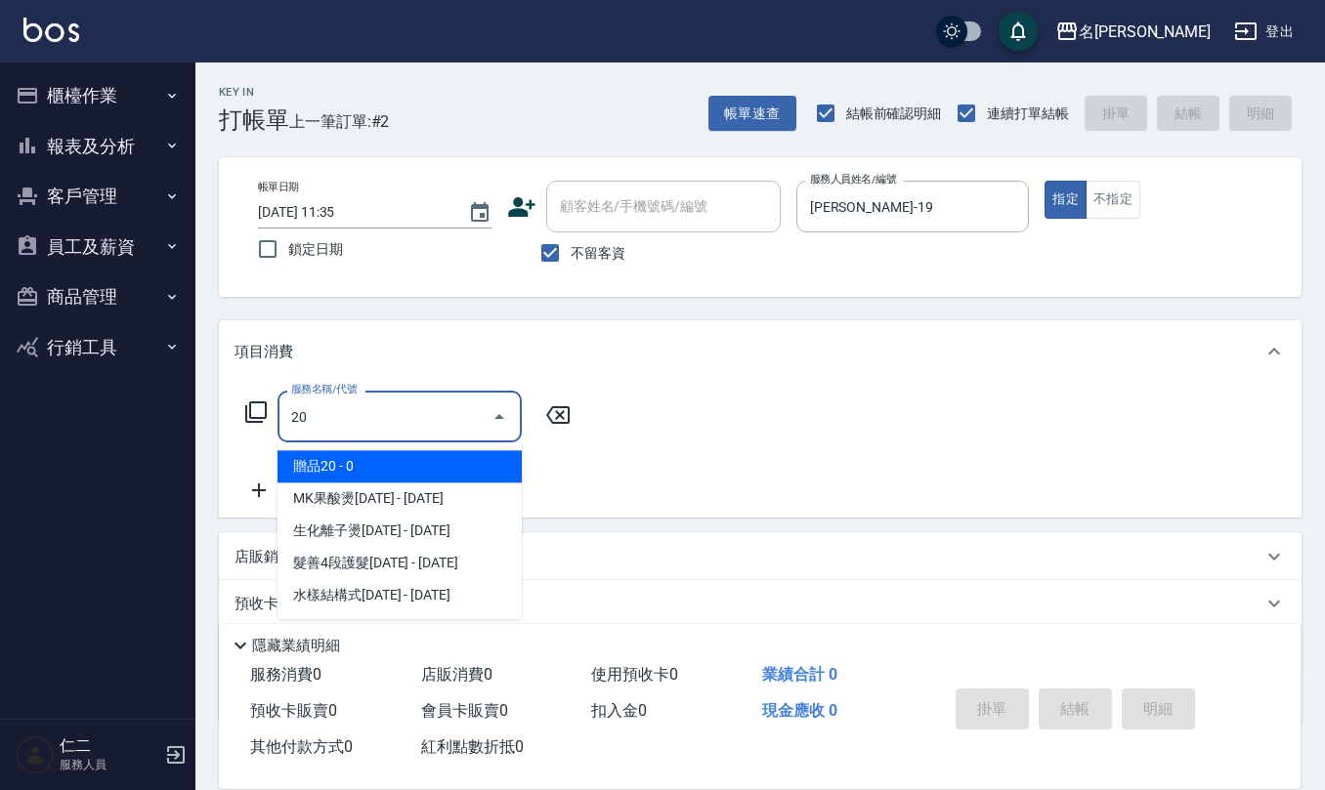
type input "2"
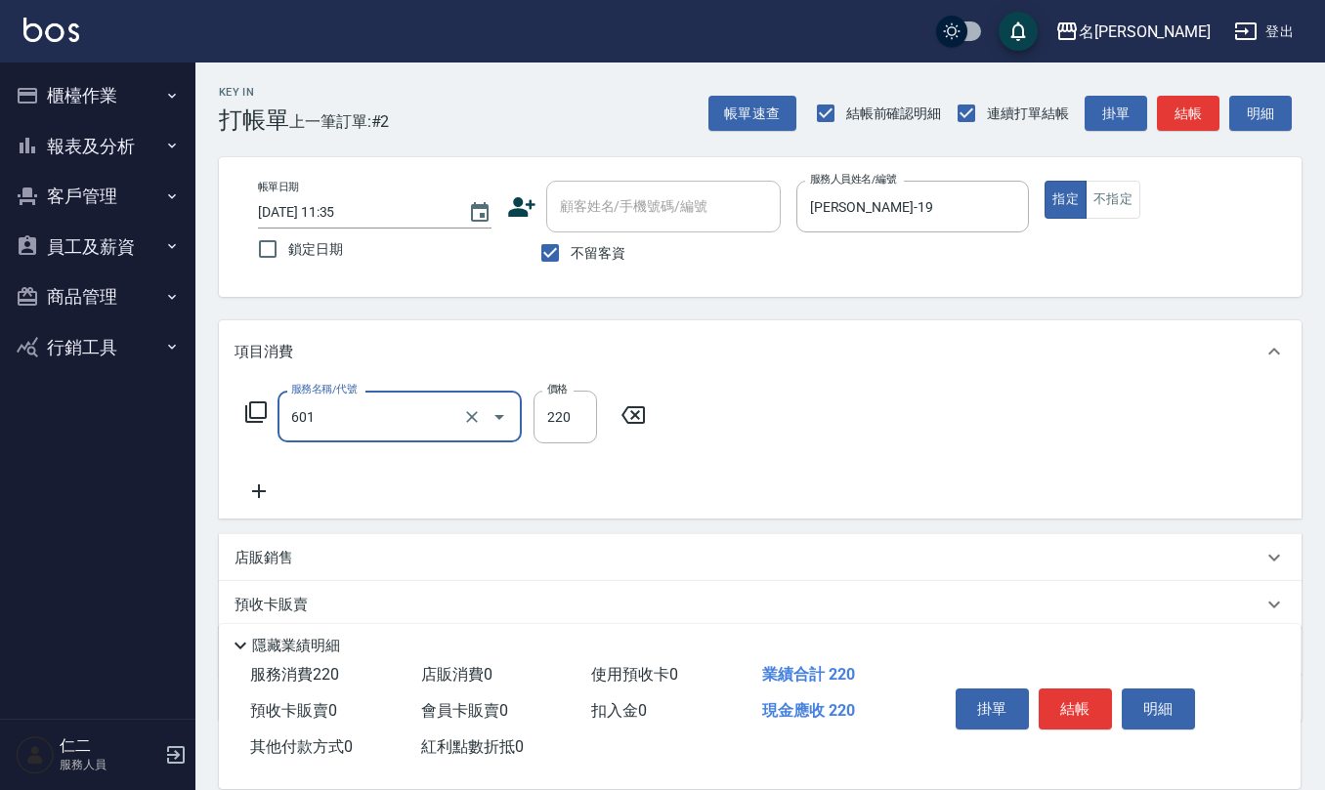
type input "單梳(601)"
type input "200"
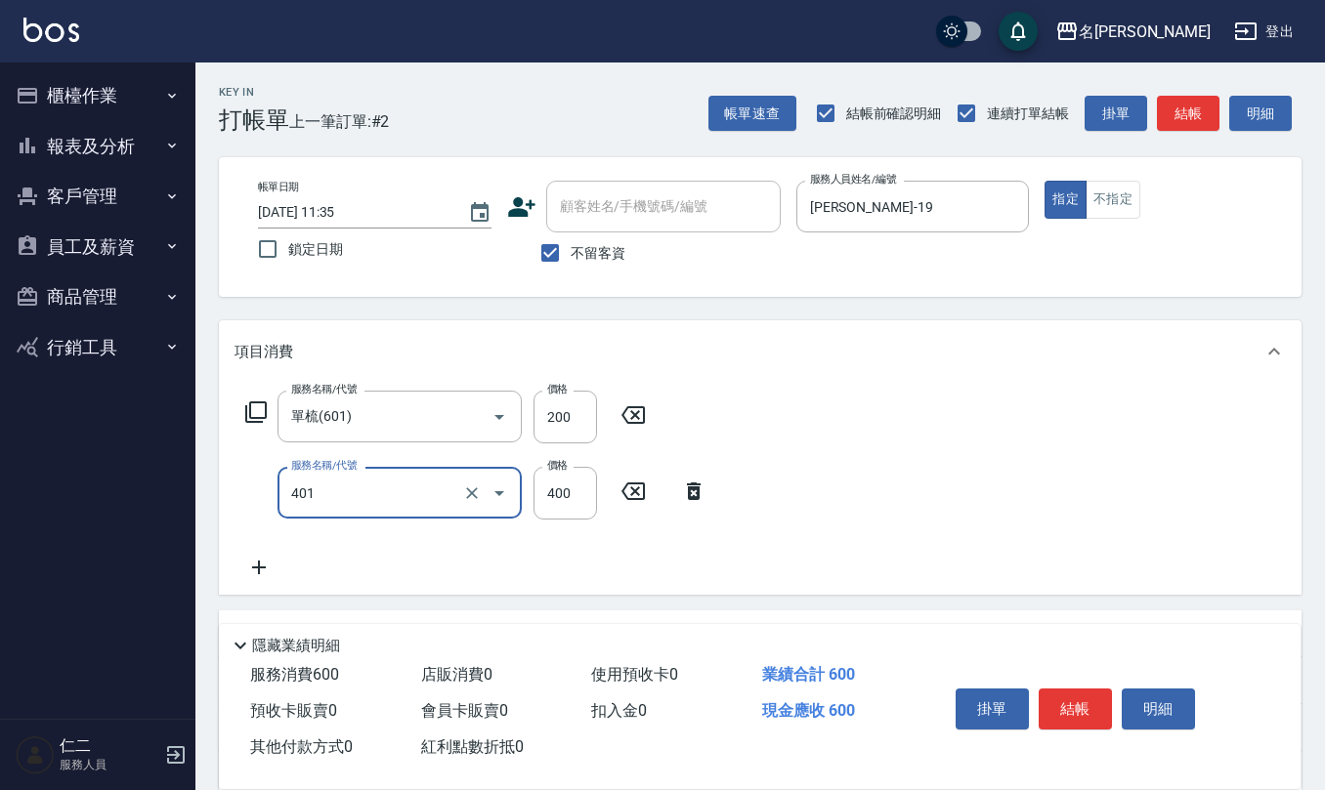
type input "剪髮(401)"
type input "500"
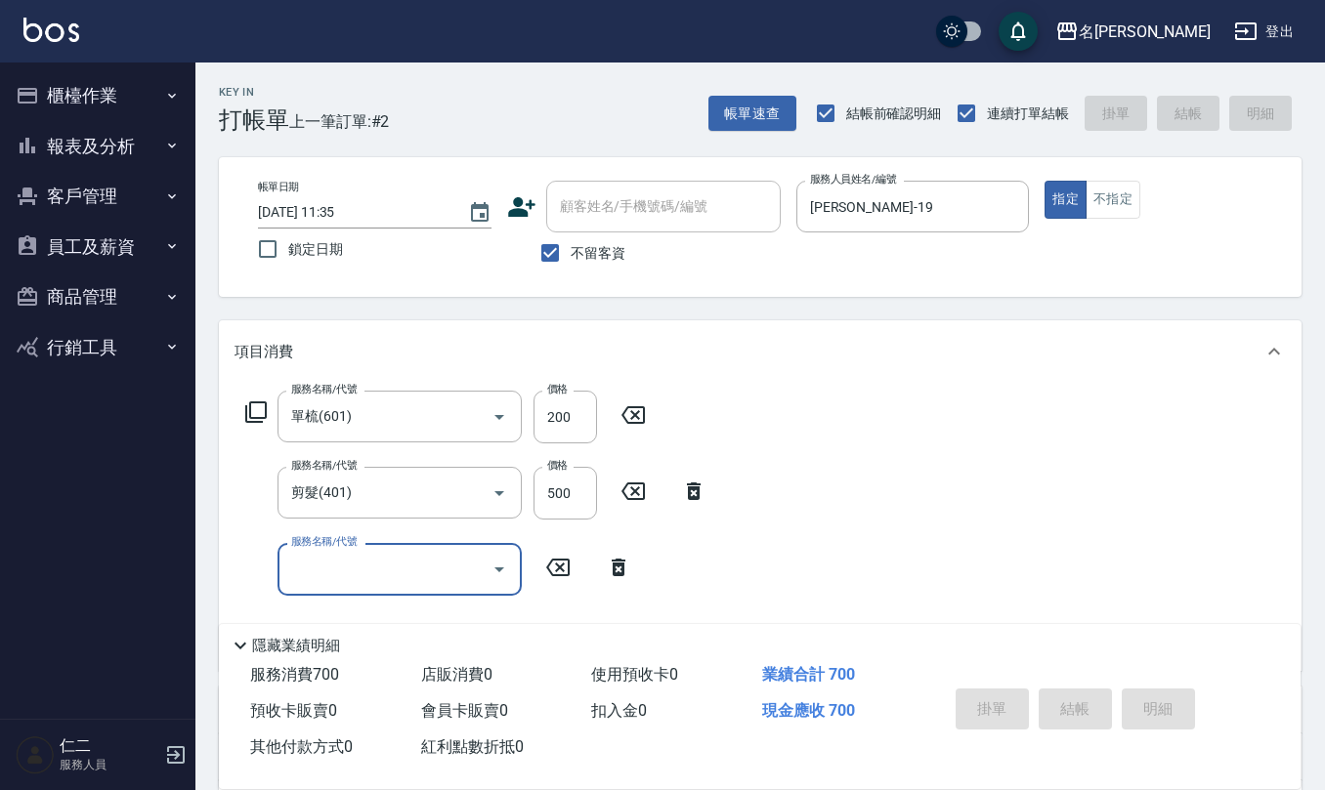
type input "[DATE] 11:46"
